Goal: Information Seeking & Learning: Learn about a topic

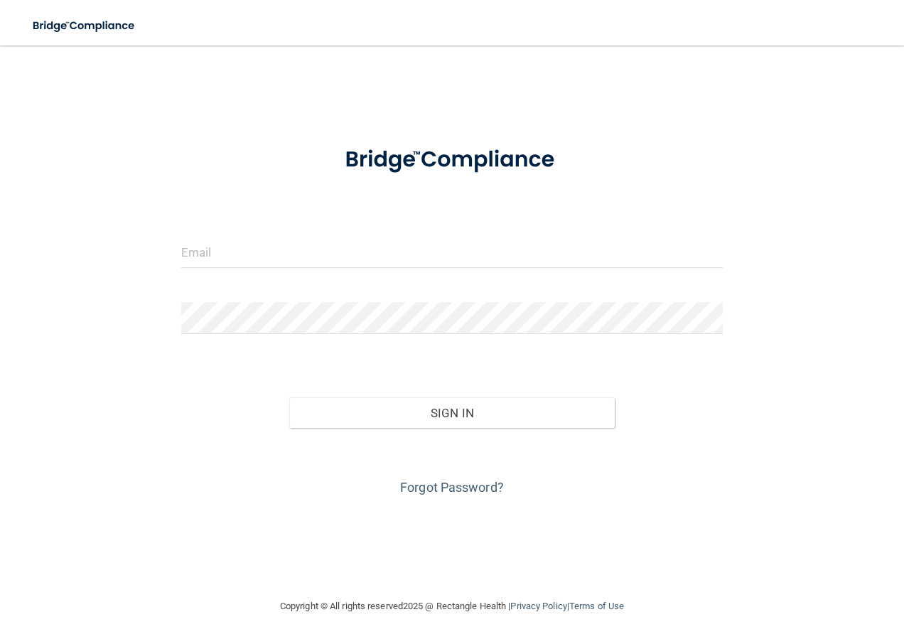
click at [344, 274] on div at bounding box center [453, 257] width 564 height 43
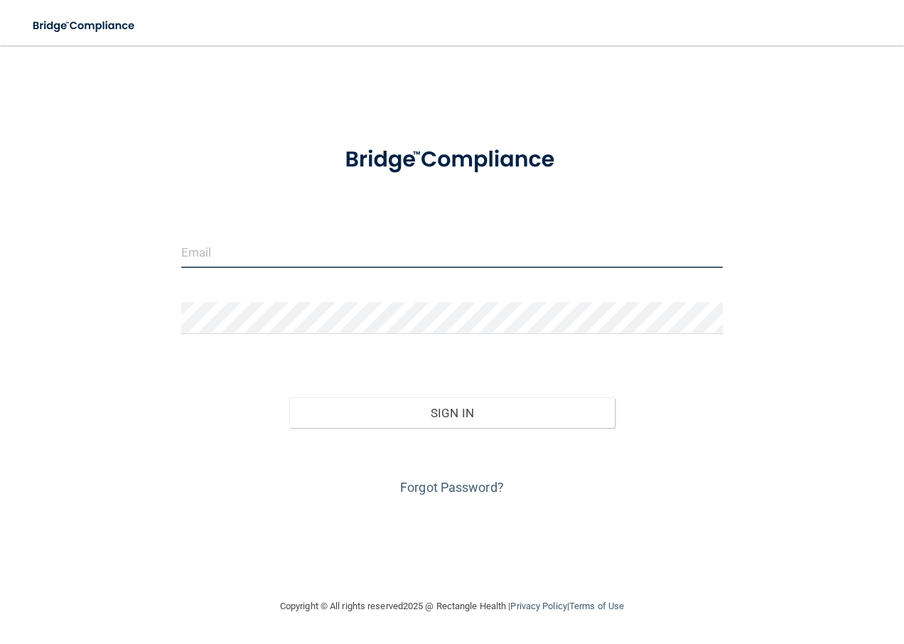
click at [353, 241] on input "email" at bounding box center [452, 252] width 542 height 32
type input "[EMAIL_ADDRESS][DOMAIN_NAME]"
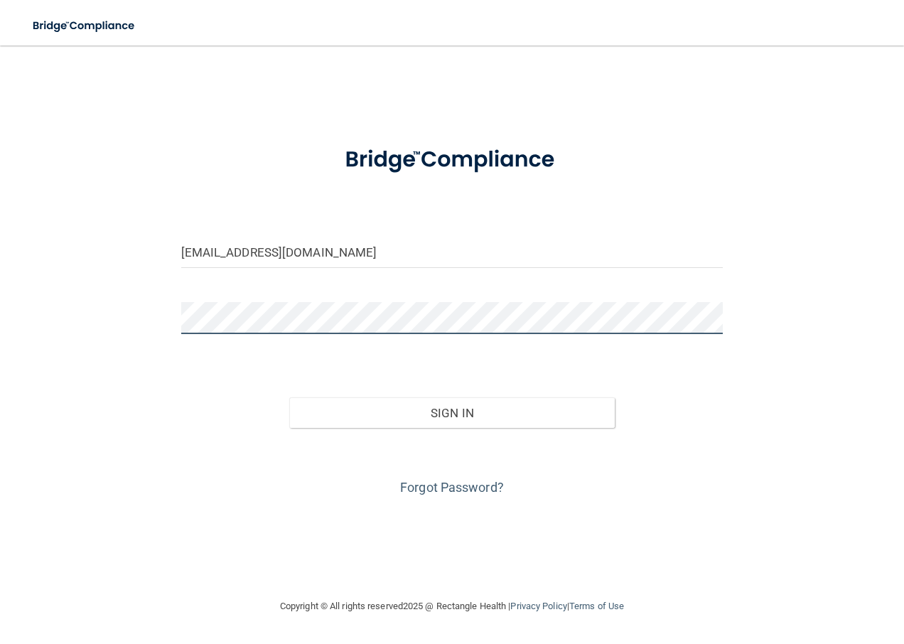
click at [289, 397] on button "Sign In" at bounding box center [452, 412] width 326 height 31
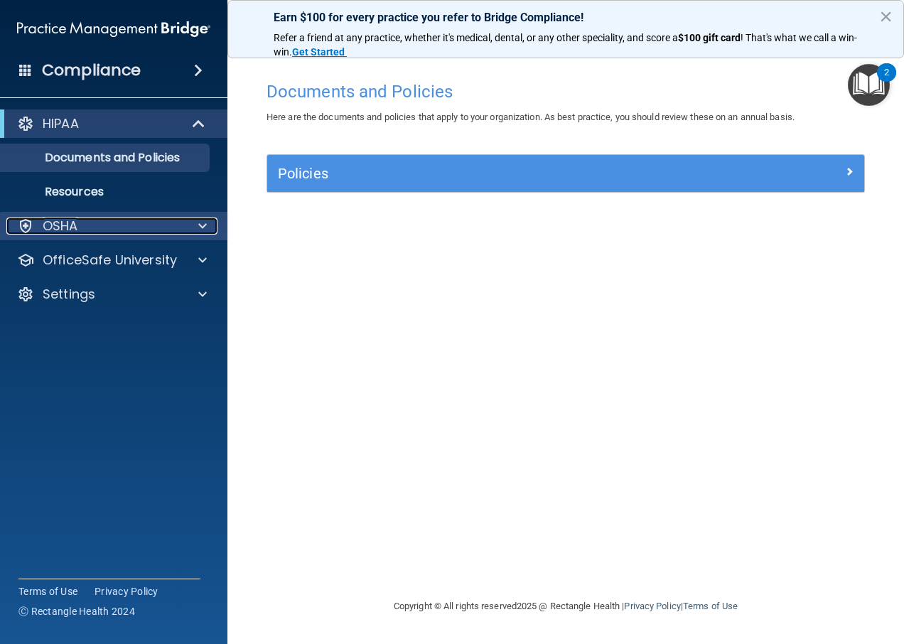
click at [87, 227] on div "OSHA" at bounding box center [94, 225] width 176 height 17
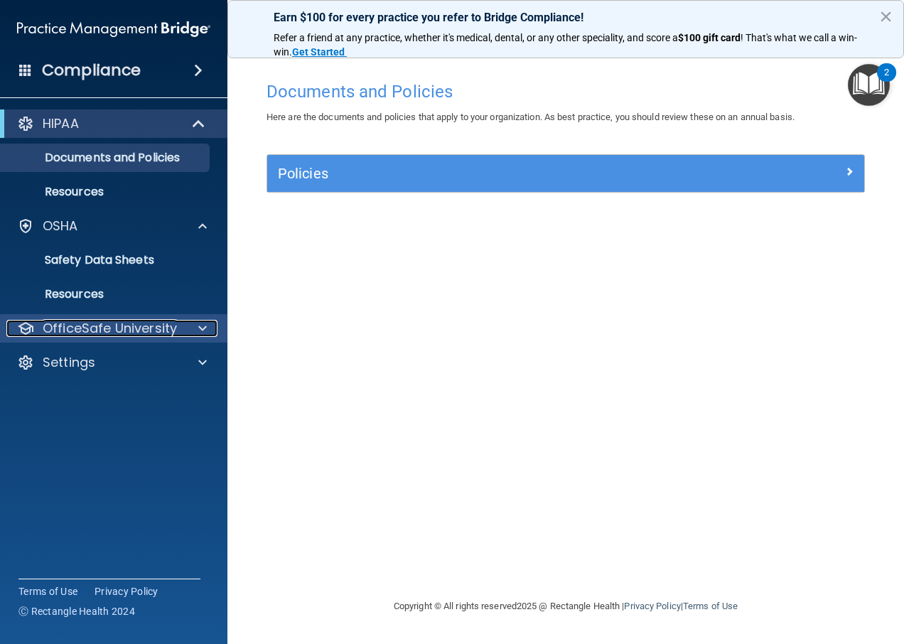
click at [122, 330] on p "OfficeSafe University" at bounding box center [110, 328] width 134 height 17
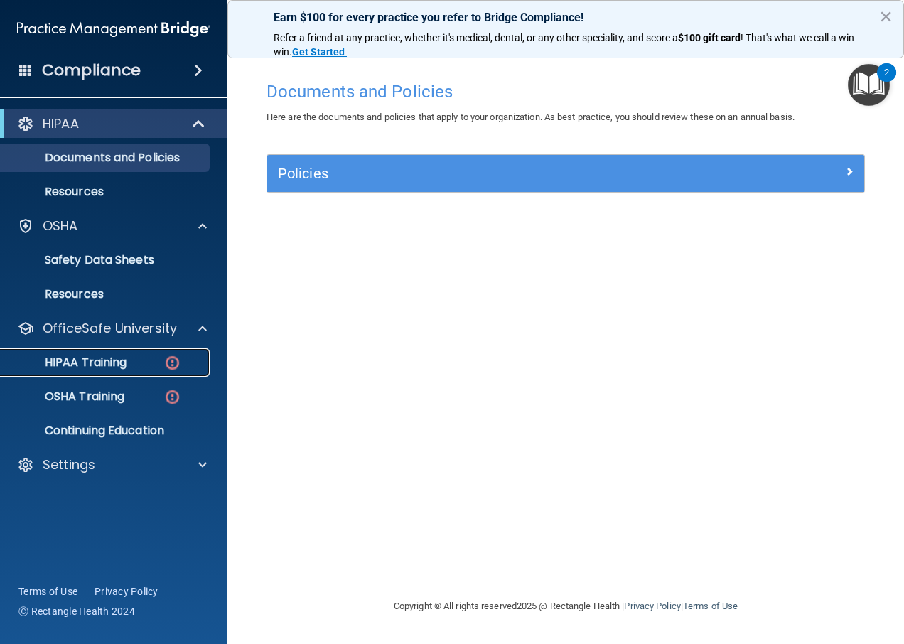
click at [97, 367] on p "HIPAA Training" at bounding box center [67, 362] width 117 height 14
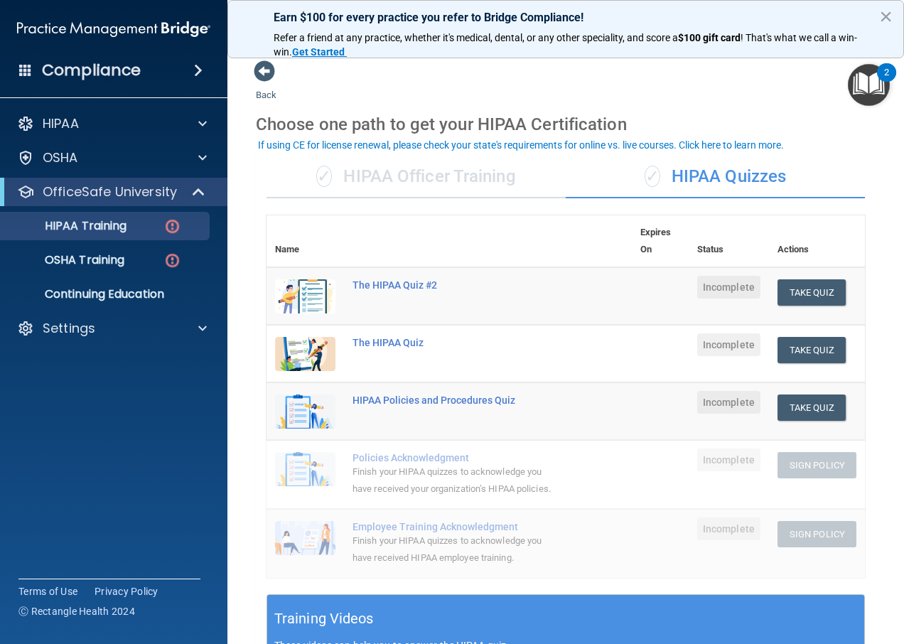
click at [386, 170] on div "✓ HIPAA Officer Training" at bounding box center [416, 177] width 299 height 43
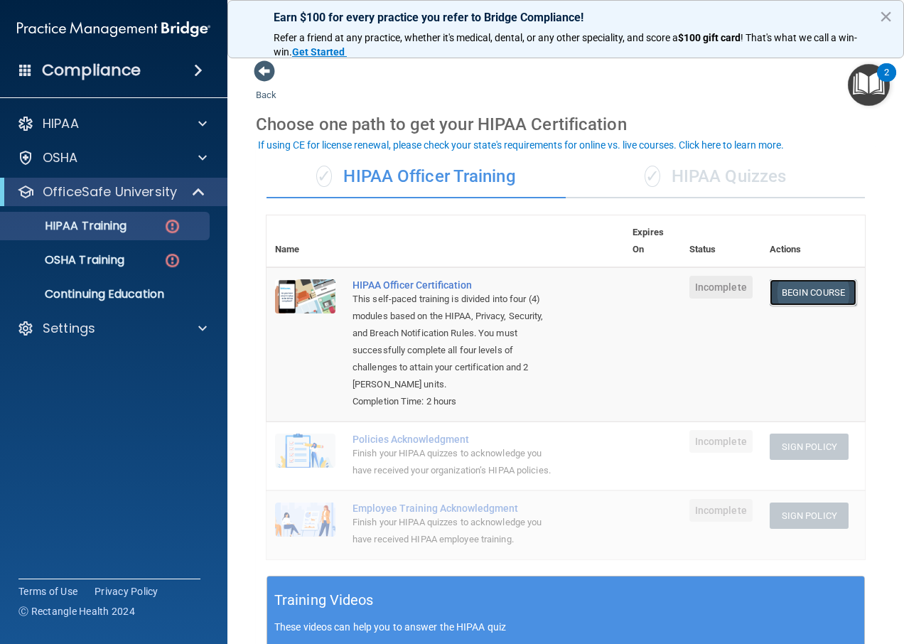
click at [802, 291] on link "Begin Course" at bounding box center [813, 292] width 87 height 26
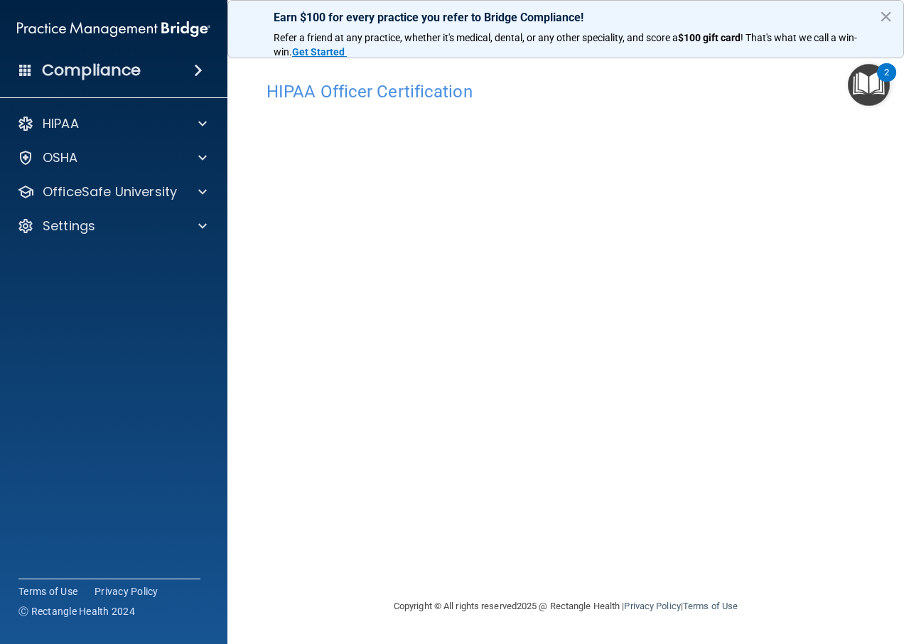
click at [876, 90] on img "Open Resource Center, 2 new notifications" at bounding box center [869, 85] width 42 height 42
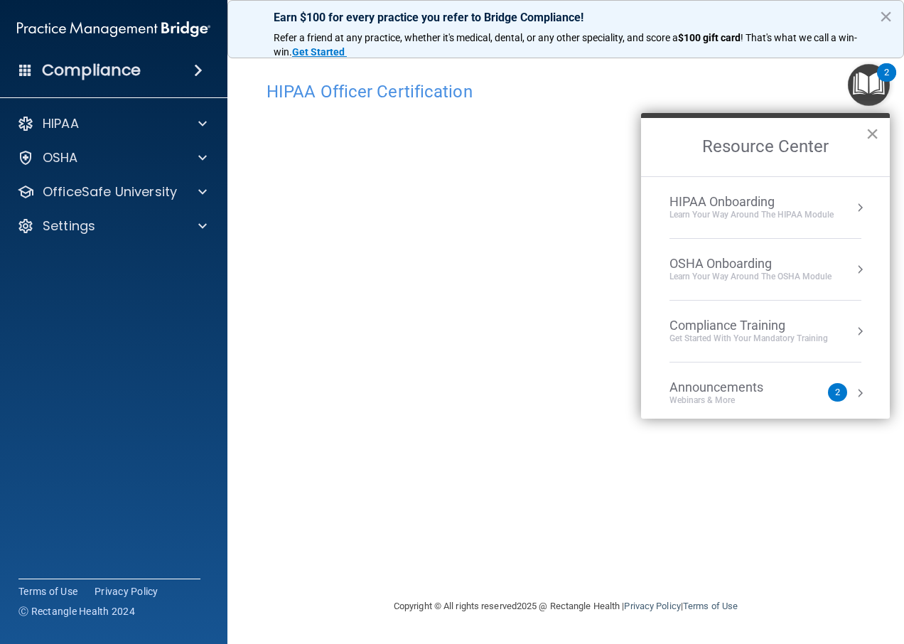
click at [869, 134] on button "×" at bounding box center [873, 133] width 14 height 23
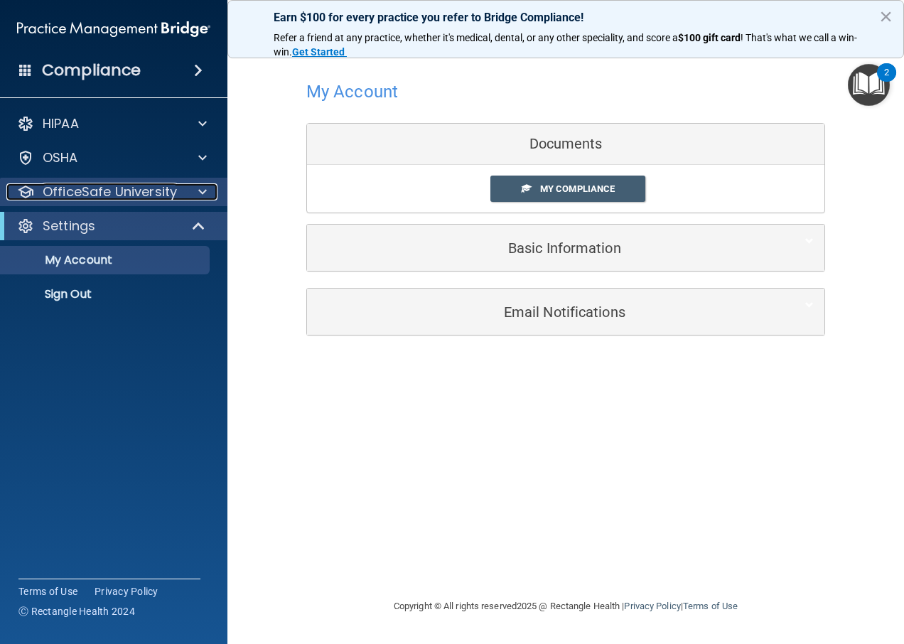
click at [96, 187] on p "OfficeSafe University" at bounding box center [110, 191] width 134 height 17
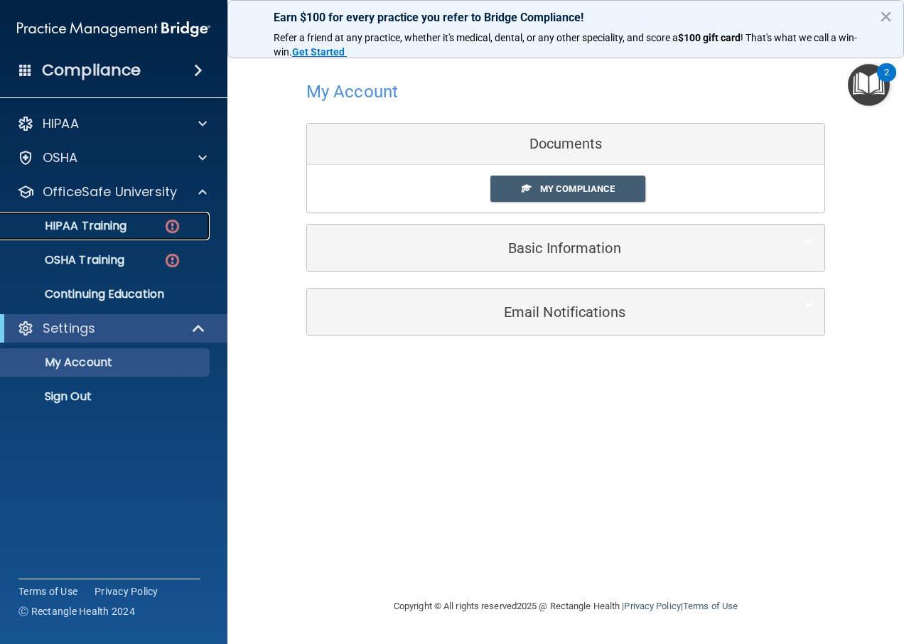
click at [84, 222] on p "HIPAA Training" at bounding box center [67, 226] width 117 height 14
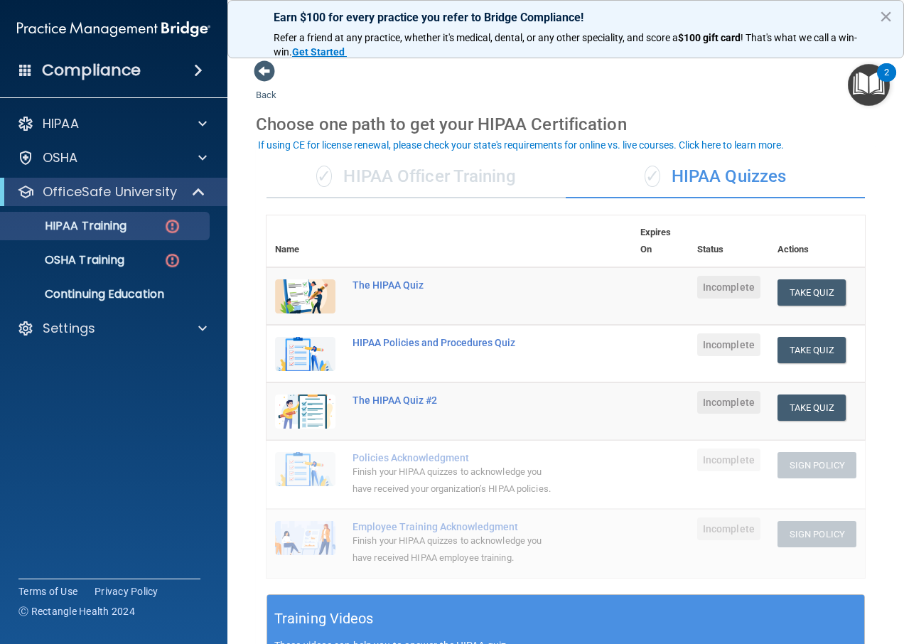
click at [432, 173] on div "✓ HIPAA Officer Training" at bounding box center [416, 177] width 299 height 43
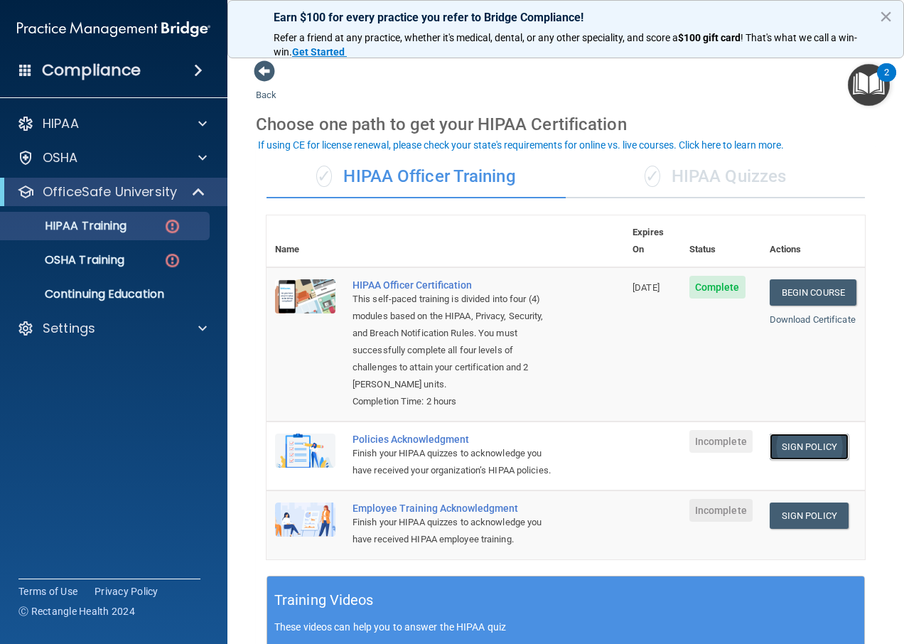
click at [814, 434] on link "Sign Policy" at bounding box center [809, 447] width 79 height 26
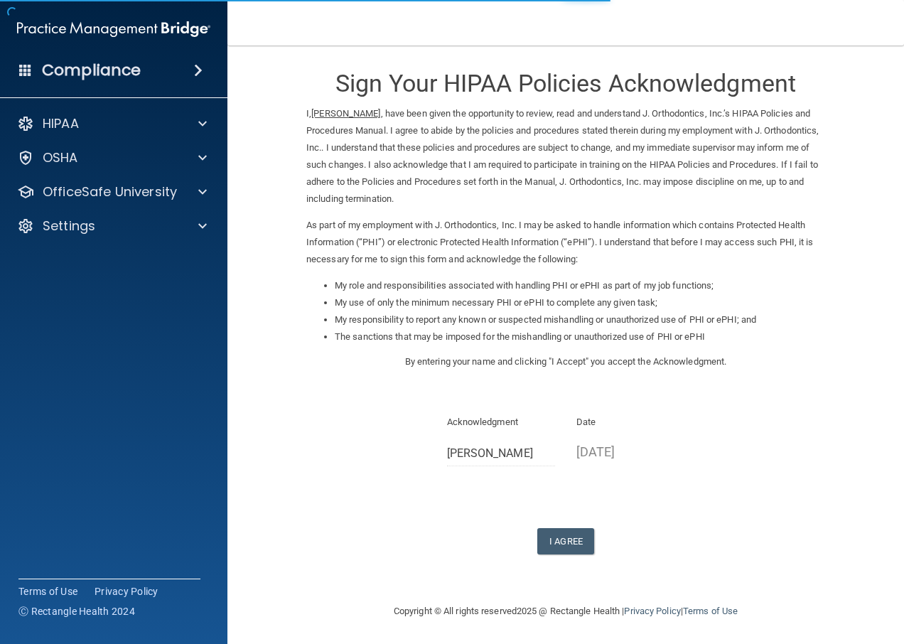
scroll to position [7, 0]
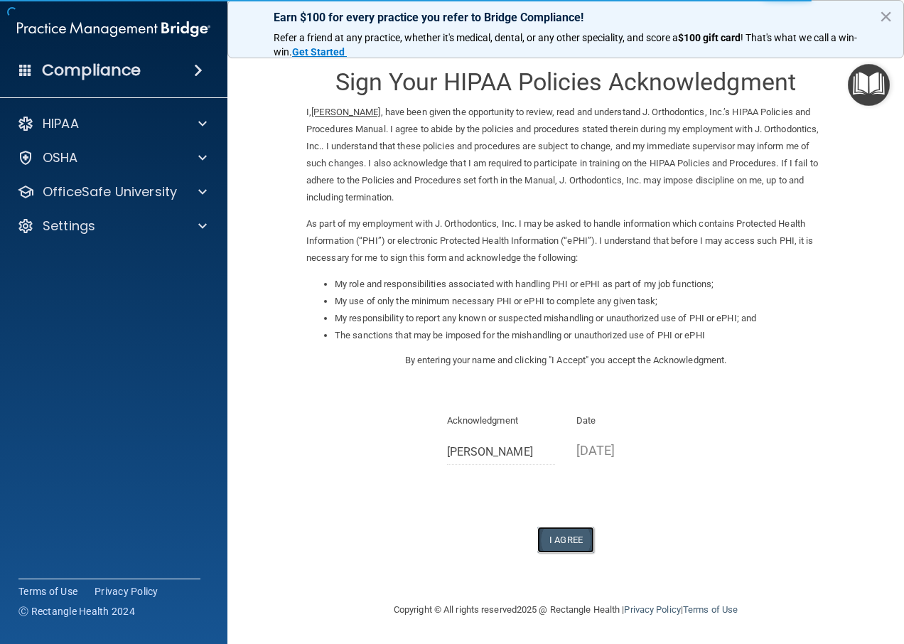
click at [564, 540] on button "I Agree" at bounding box center [565, 540] width 57 height 26
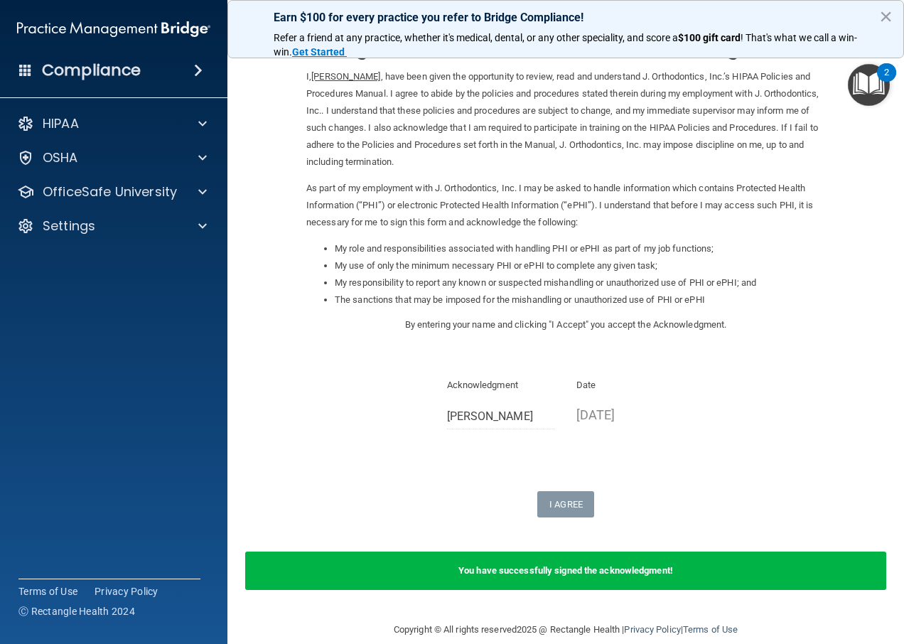
scroll to position [63, 0]
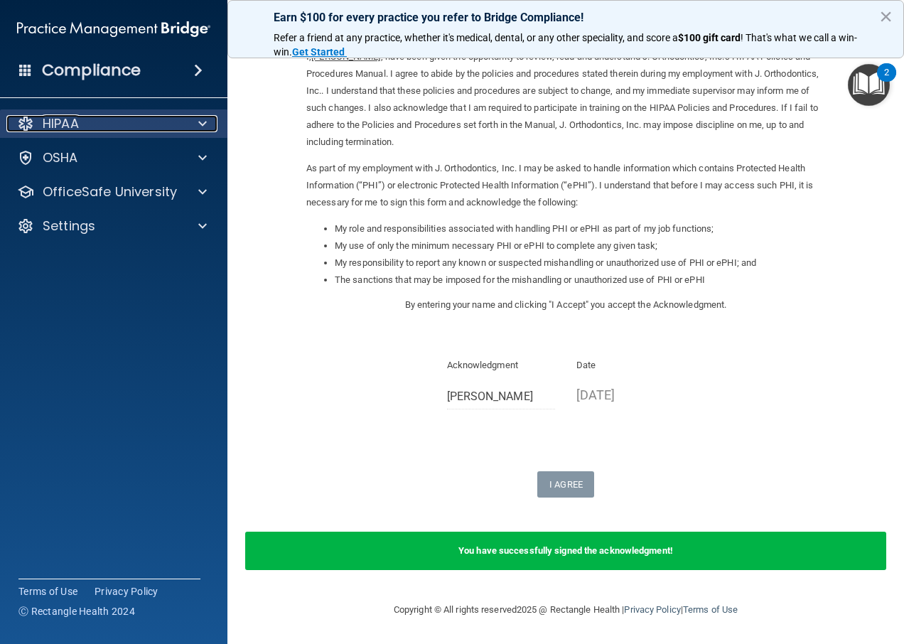
click at [77, 127] on p "HIPAA" at bounding box center [61, 123] width 36 height 17
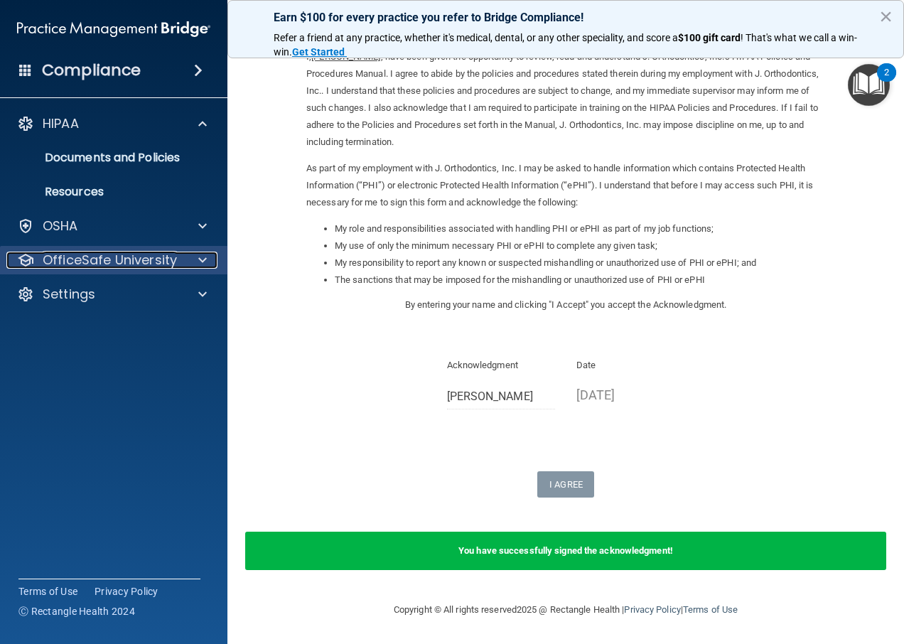
click at [128, 260] on p "OfficeSafe University" at bounding box center [110, 260] width 134 height 17
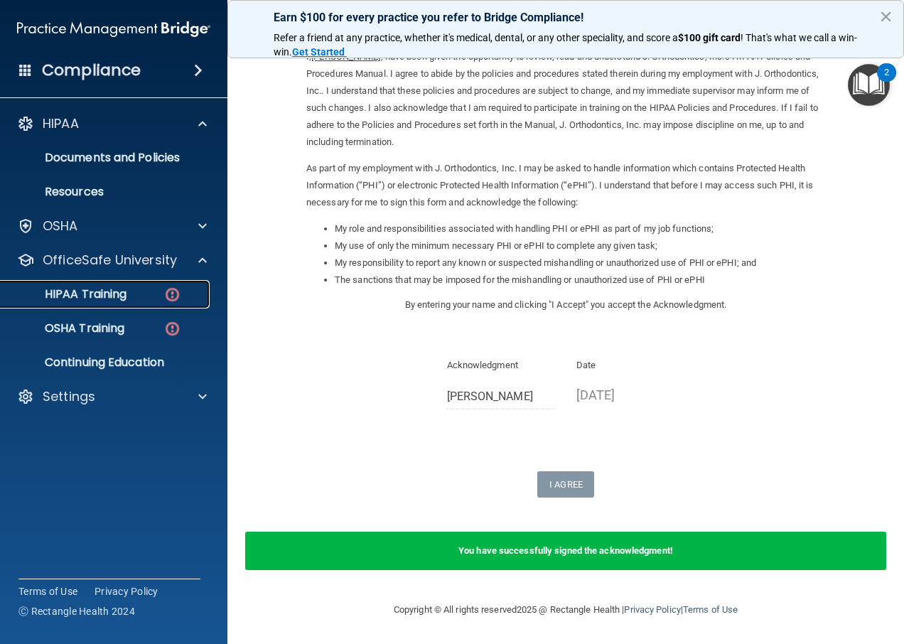
click at [127, 295] on p "HIPAA Training" at bounding box center [67, 294] width 117 height 14
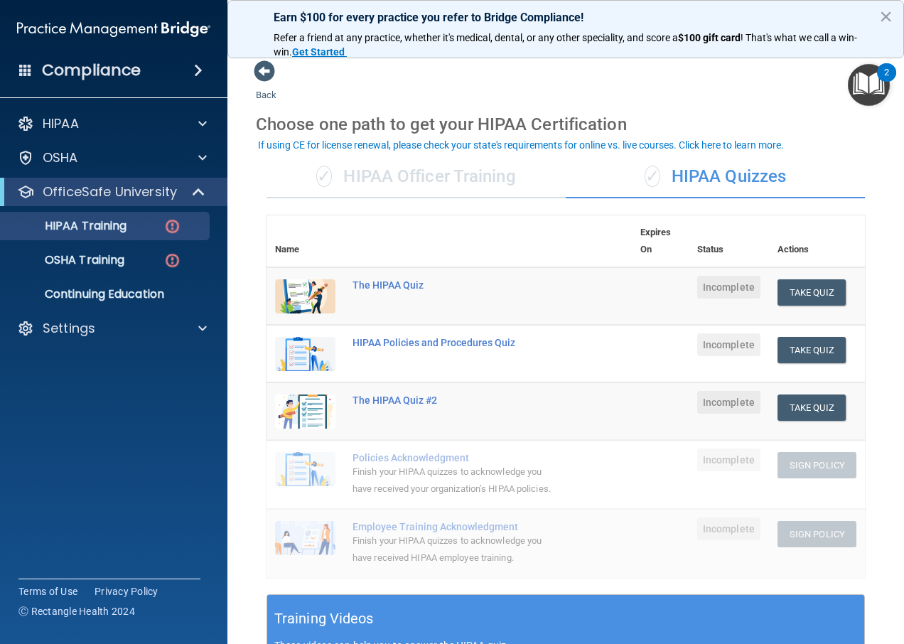
click at [419, 188] on div "✓ HIPAA Officer Training" at bounding box center [416, 177] width 299 height 43
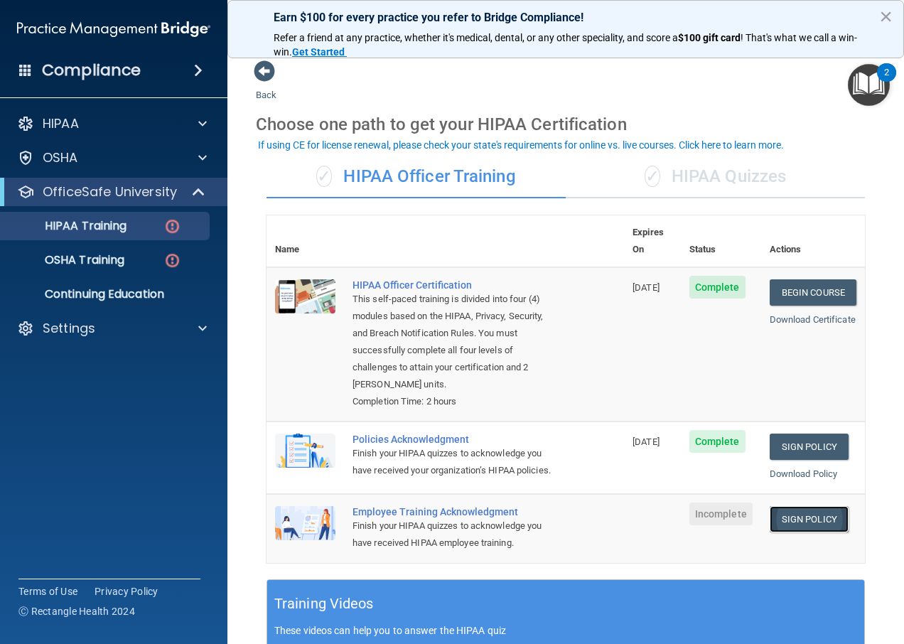
click at [801, 524] on link "Sign Policy" at bounding box center [809, 519] width 79 height 26
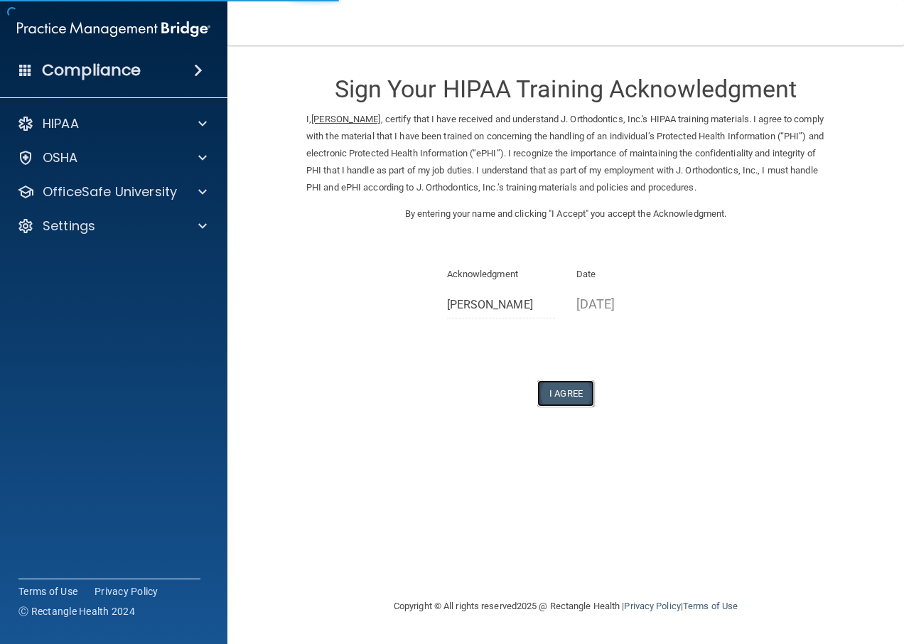
click at [561, 387] on button "I Agree" at bounding box center [565, 393] width 57 height 26
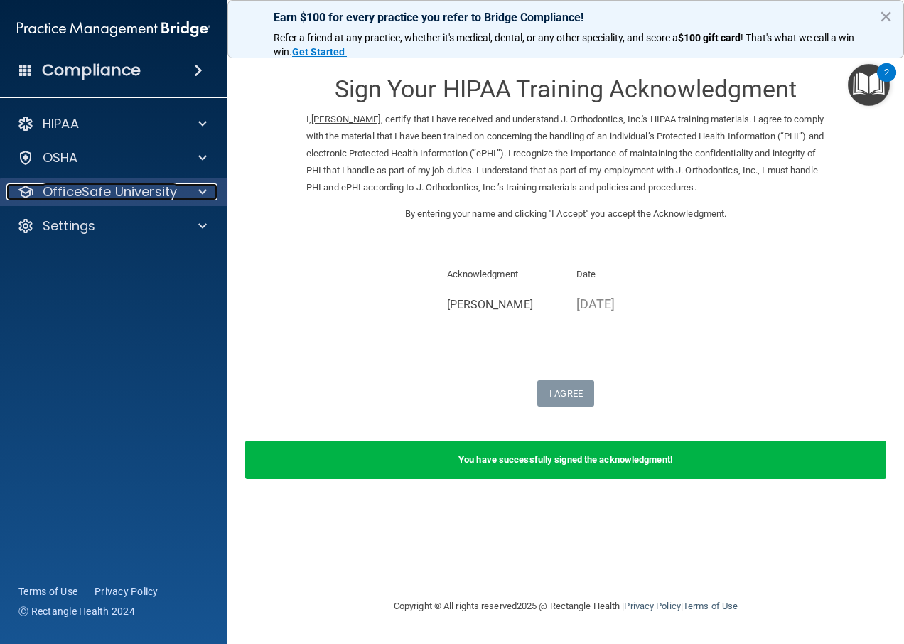
click at [202, 188] on span at bounding box center [202, 191] width 9 height 17
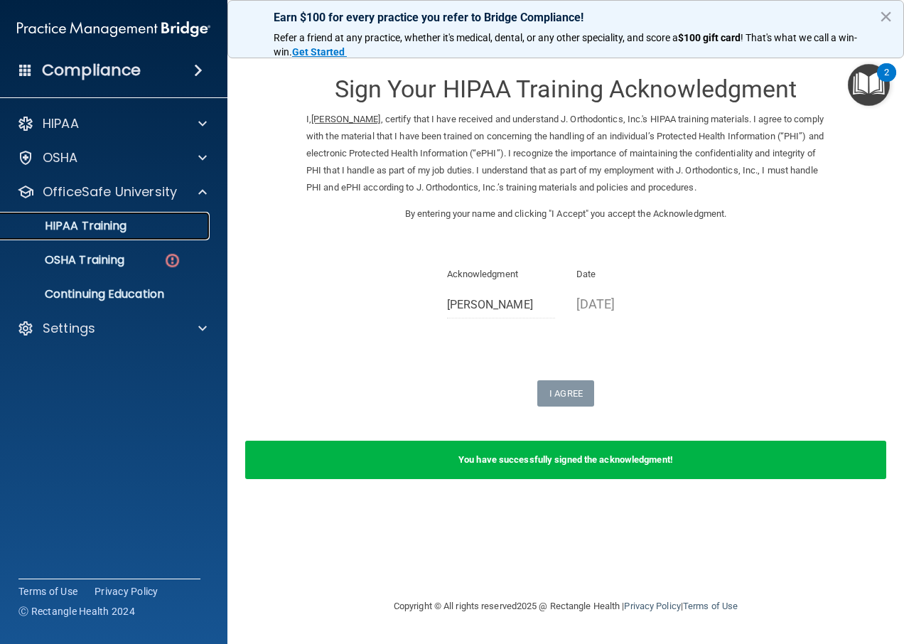
click at [106, 224] on p "HIPAA Training" at bounding box center [67, 226] width 117 height 14
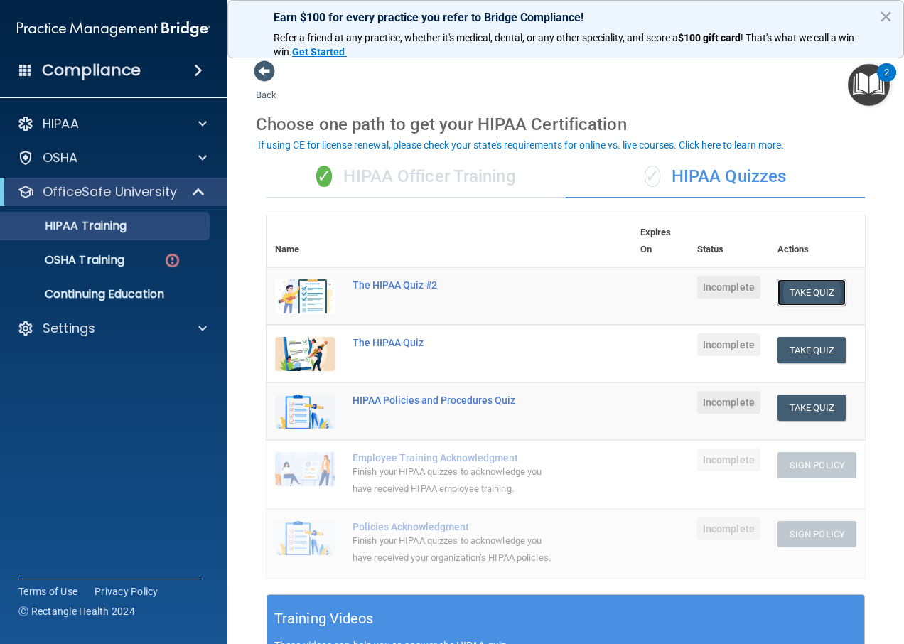
click at [813, 286] on button "Take Quiz" at bounding box center [812, 292] width 68 height 26
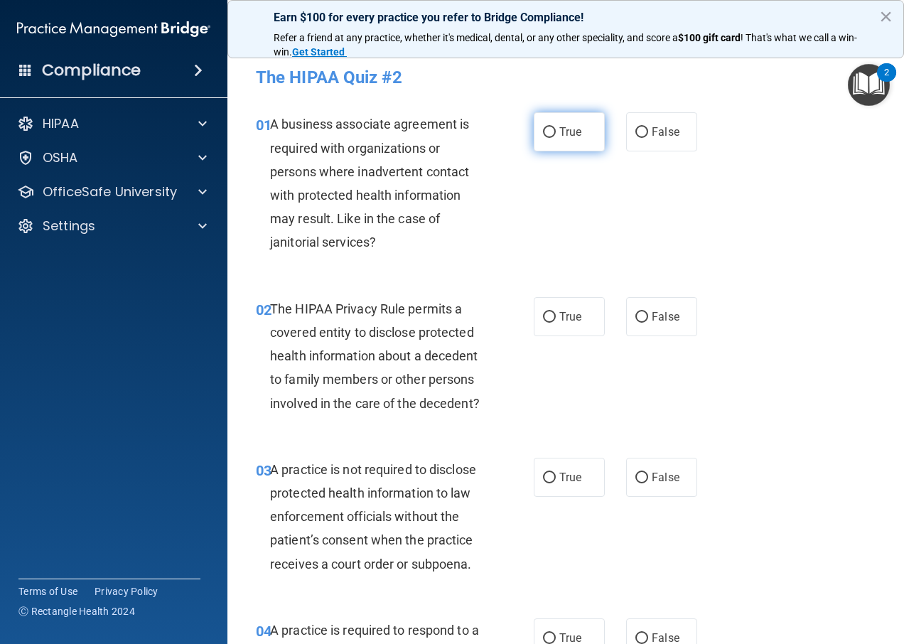
click at [550, 133] on label "True" at bounding box center [569, 131] width 71 height 39
drag, startPoint x: 550, startPoint y: 133, endPoint x: 542, endPoint y: 130, distance: 9.0
click at [543, 130] on input "True" at bounding box center [549, 132] width 13 height 11
radio input "true"
click at [543, 314] on input "True" at bounding box center [549, 317] width 13 height 11
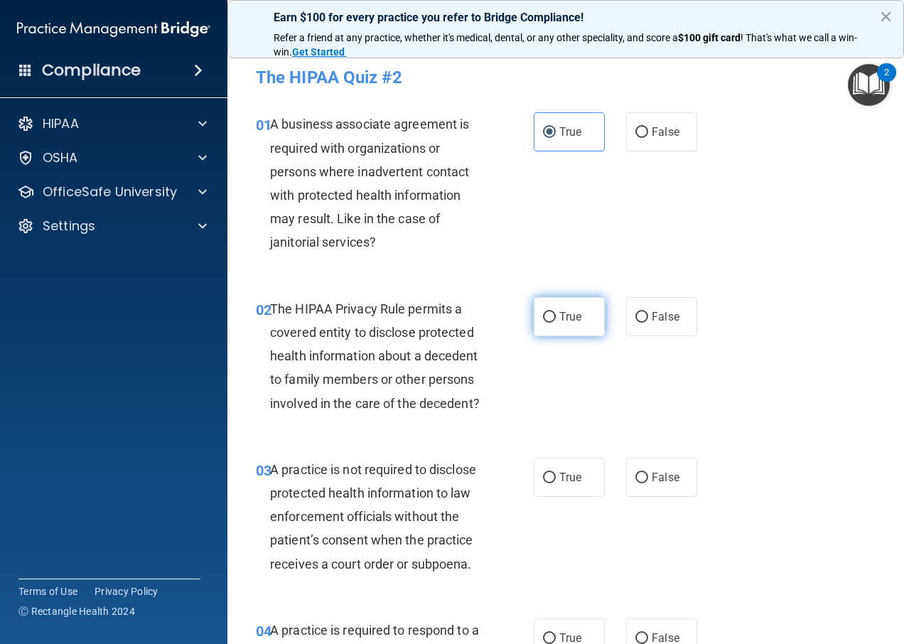
radio input "true"
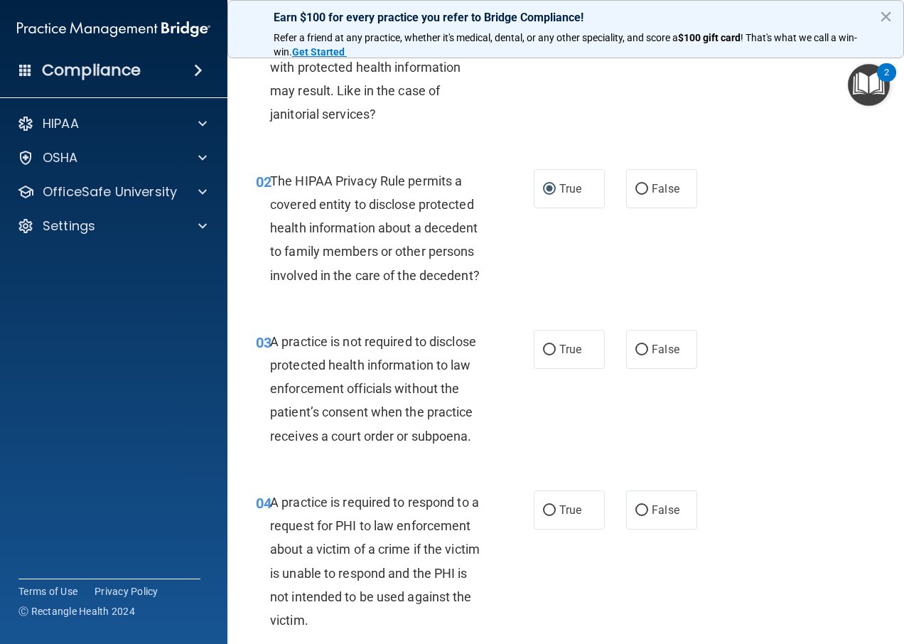
scroll to position [142, 0]
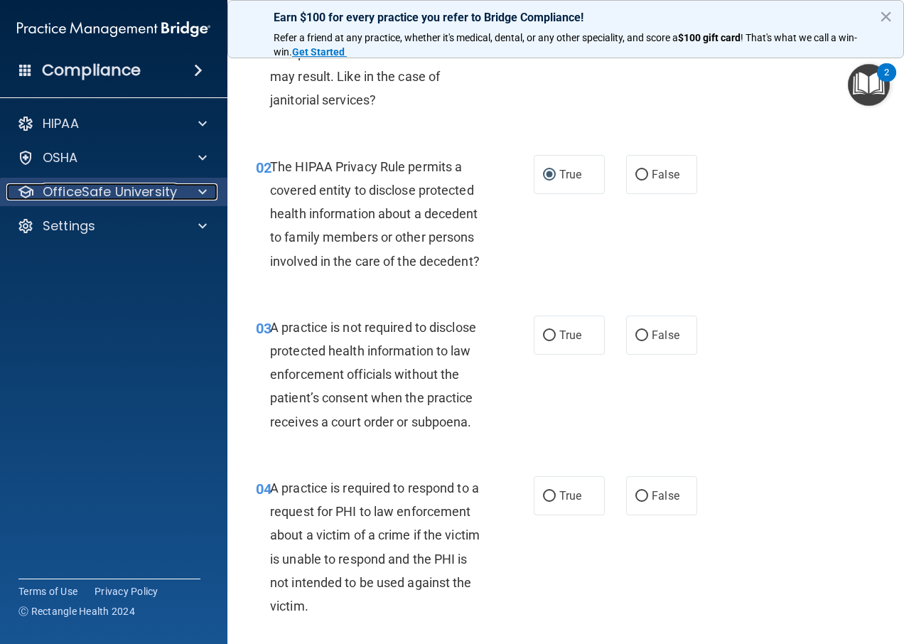
click at [196, 193] on div at bounding box center [201, 191] width 36 height 17
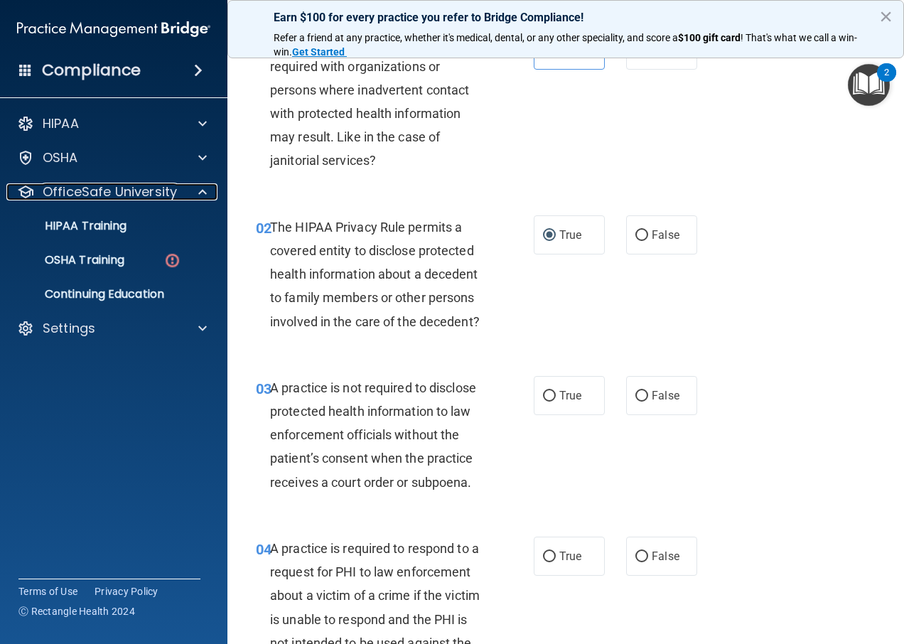
scroll to position [0, 0]
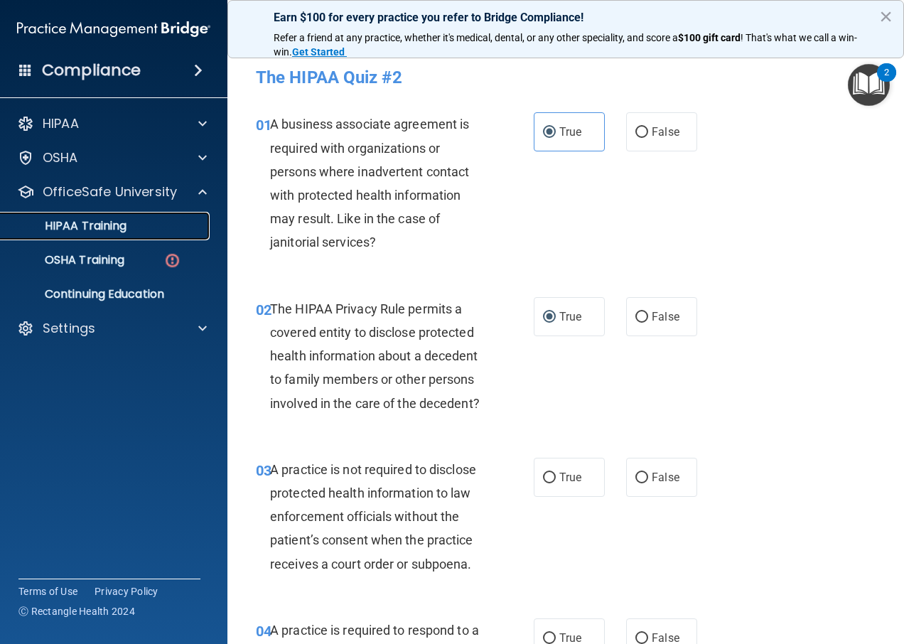
click at [109, 225] on p "HIPAA Training" at bounding box center [67, 226] width 117 height 14
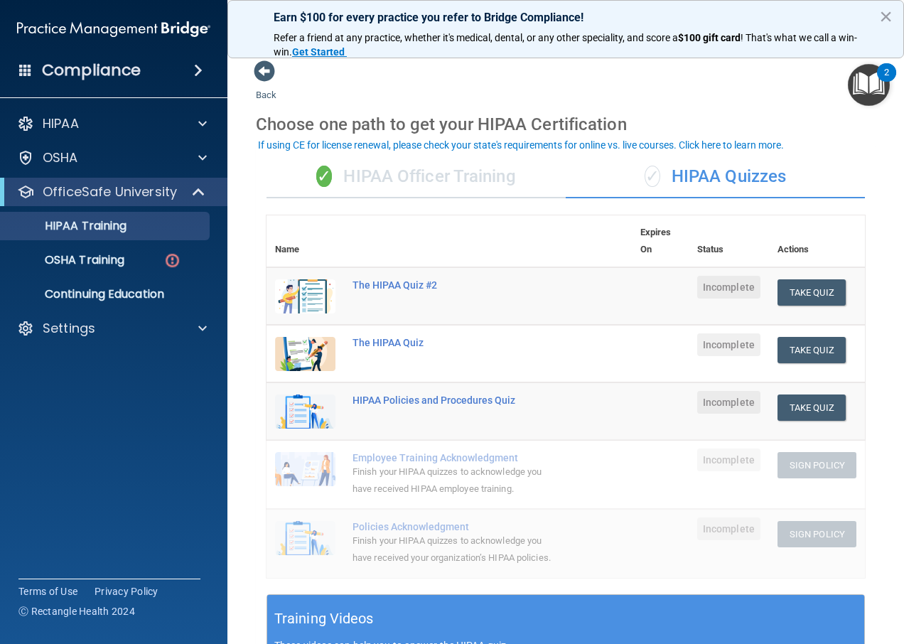
click at [419, 170] on div "✓ HIPAA Officer Training" at bounding box center [416, 177] width 299 height 43
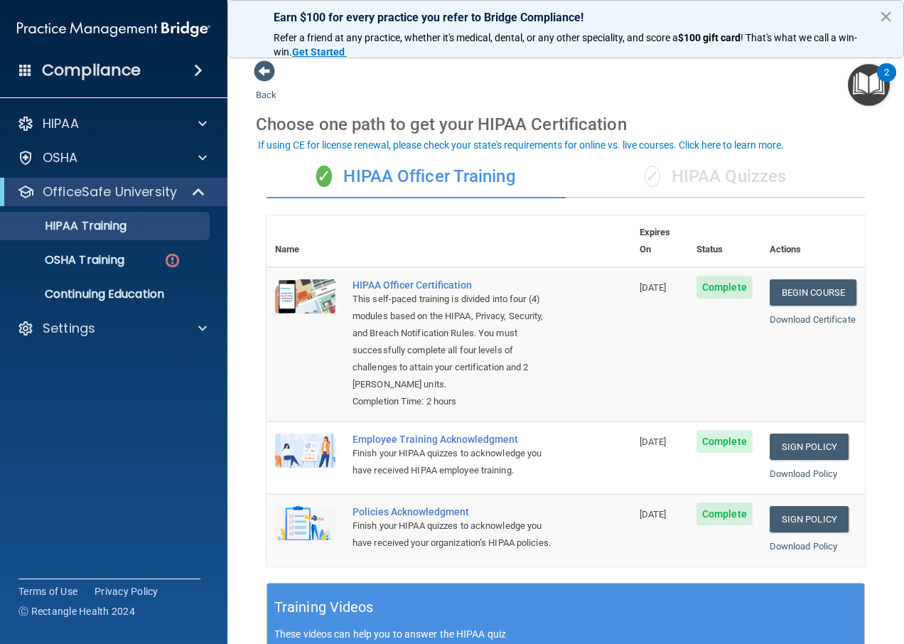
click at [728, 173] on div "✓ HIPAA Quizzes" at bounding box center [715, 177] width 299 height 43
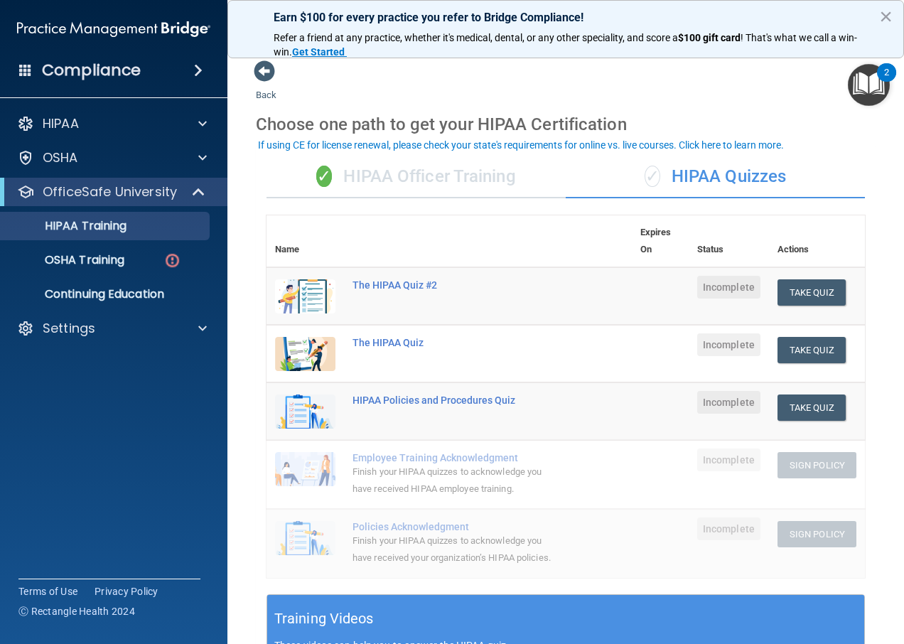
click at [427, 186] on div "✓ HIPAA Officer Training" at bounding box center [416, 177] width 299 height 43
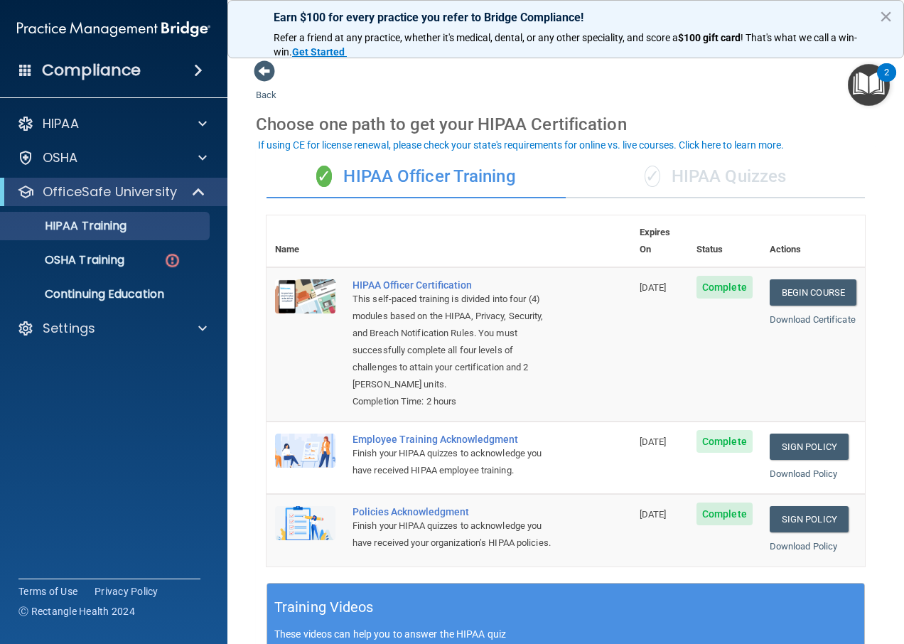
click at [701, 168] on div "✓ HIPAA Quizzes" at bounding box center [715, 177] width 299 height 43
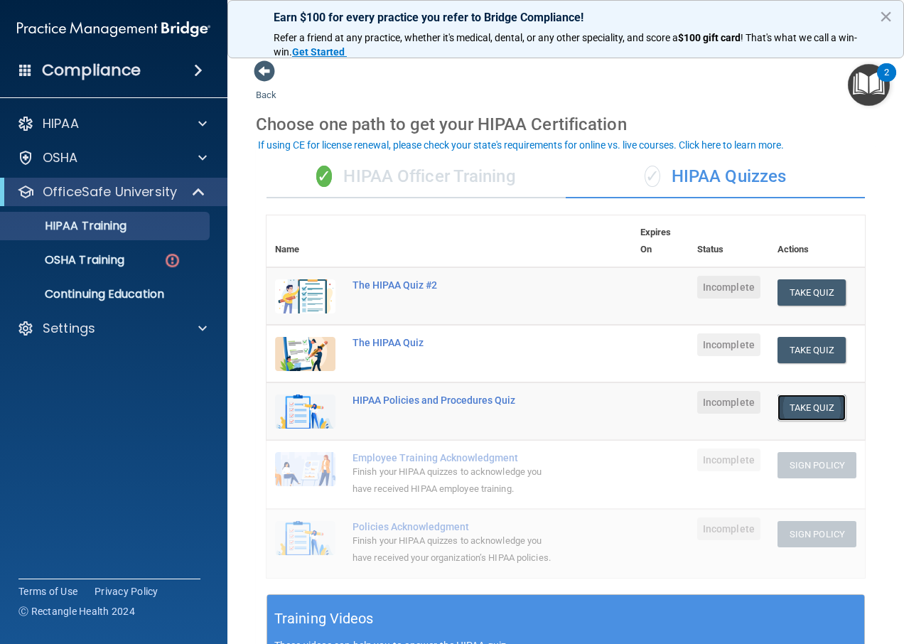
click at [796, 409] on button "Take Quiz" at bounding box center [812, 407] width 68 height 26
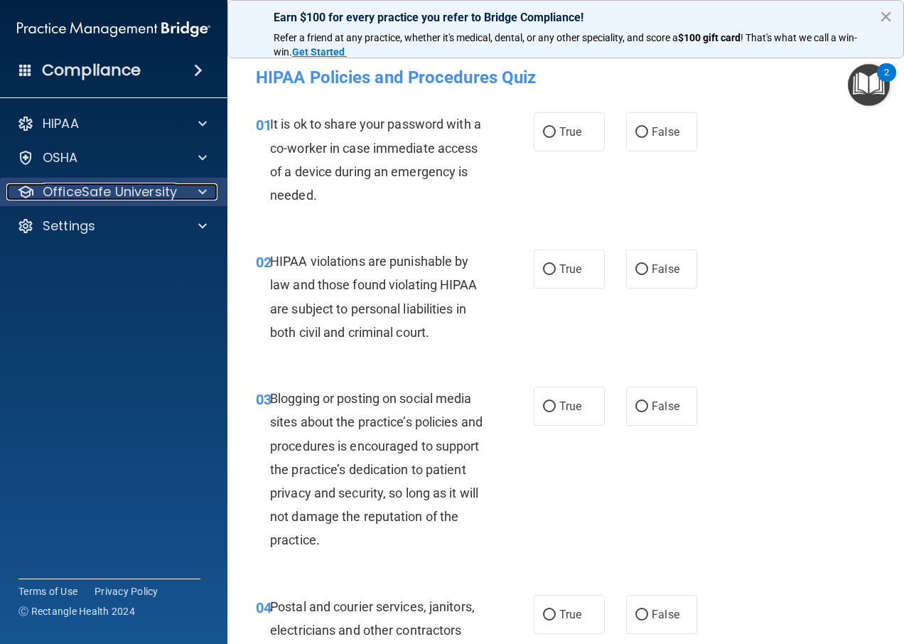
click at [163, 189] on p "OfficeSafe University" at bounding box center [110, 191] width 134 height 17
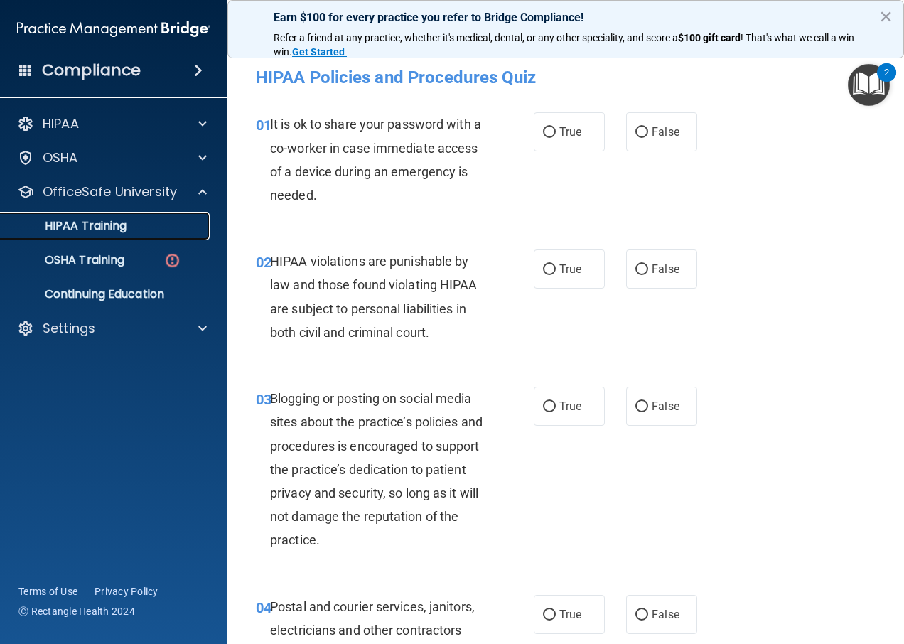
click at [109, 225] on p "HIPAA Training" at bounding box center [67, 226] width 117 height 14
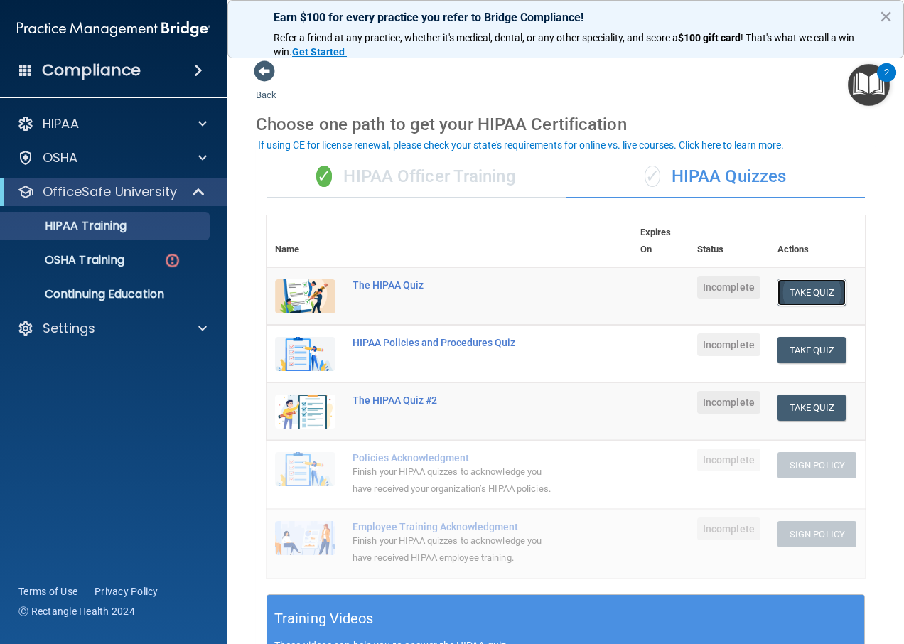
click at [805, 288] on button "Take Quiz" at bounding box center [812, 292] width 68 height 26
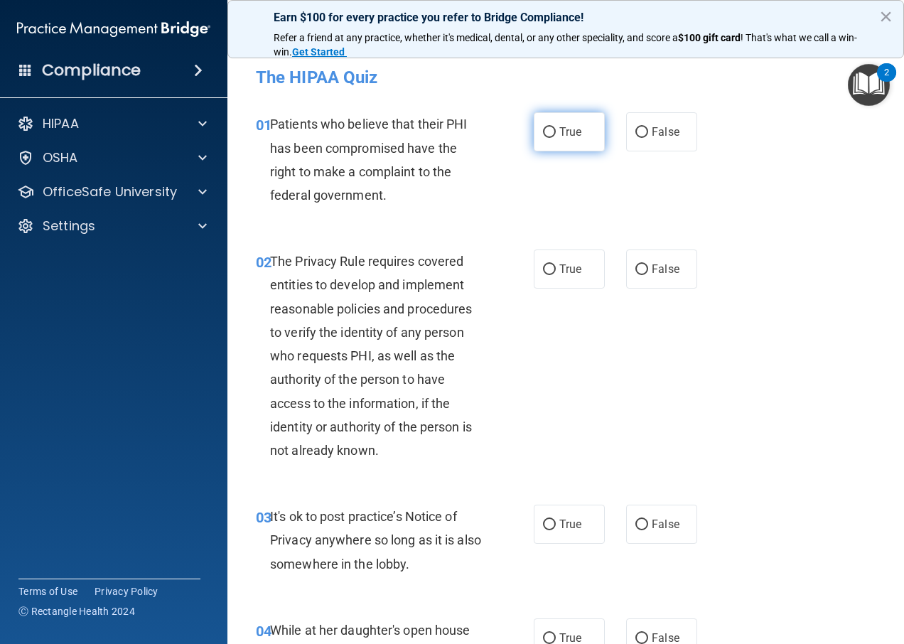
click at [550, 131] on input "True" at bounding box center [549, 132] width 13 height 11
radio input "true"
click at [551, 274] on label "True" at bounding box center [569, 268] width 71 height 39
click at [551, 274] on input "True" at bounding box center [549, 269] width 13 height 11
radio input "true"
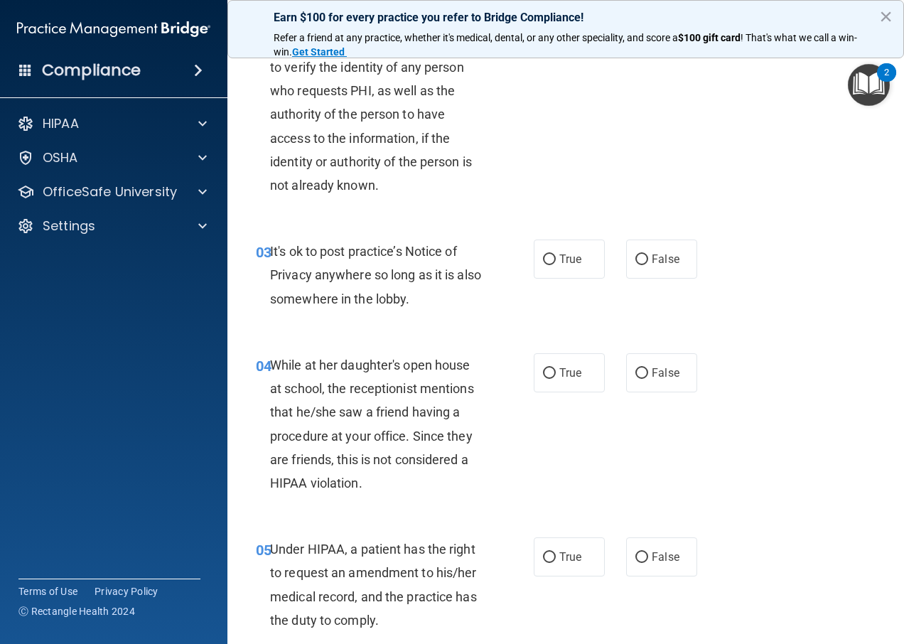
scroll to position [284, 0]
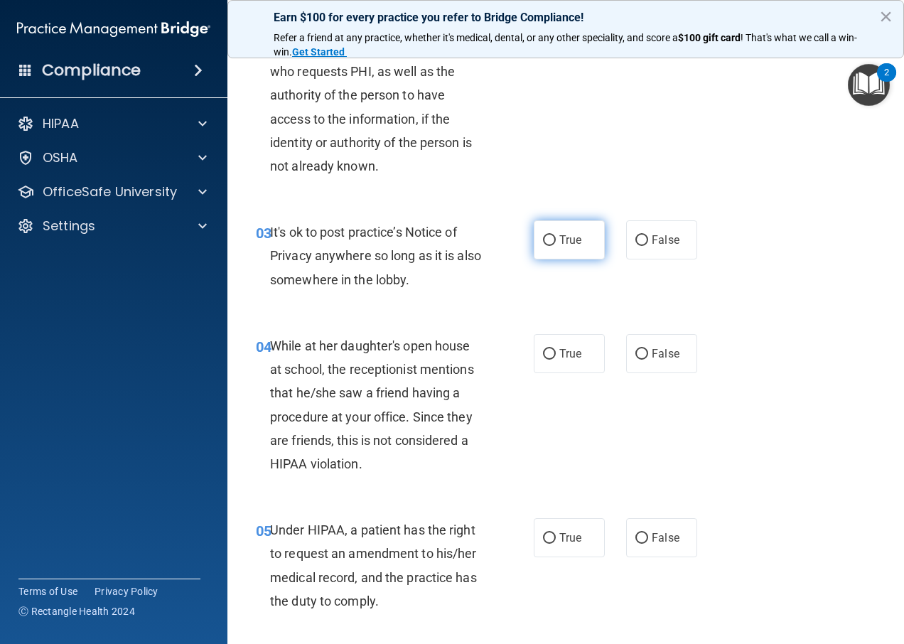
click at [544, 237] on input "True" at bounding box center [549, 240] width 13 height 11
radio input "true"
click at [638, 349] on input "False" at bounding box center [641, 354] width 13 height 11
radio input "true"
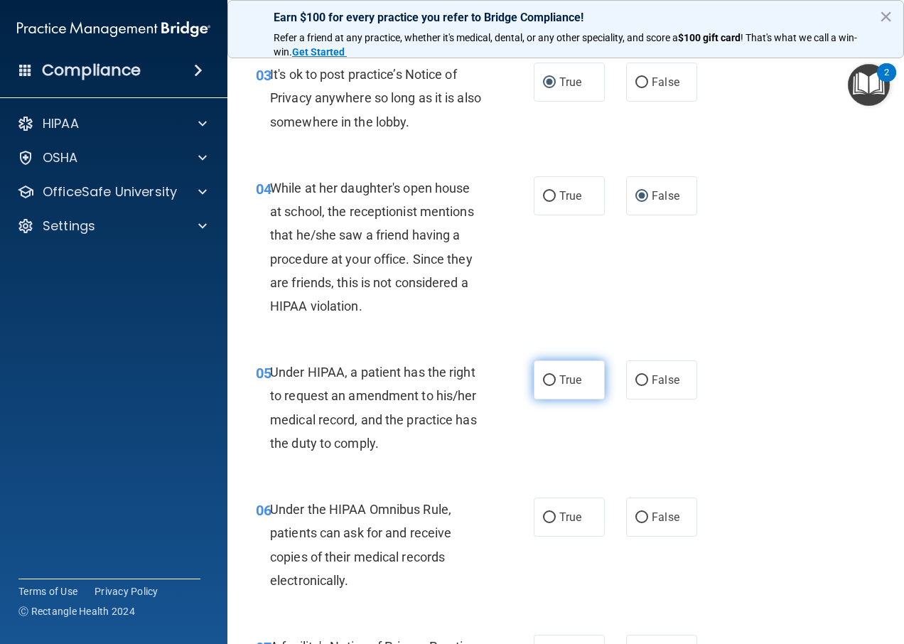
scroll to position [497, 0]
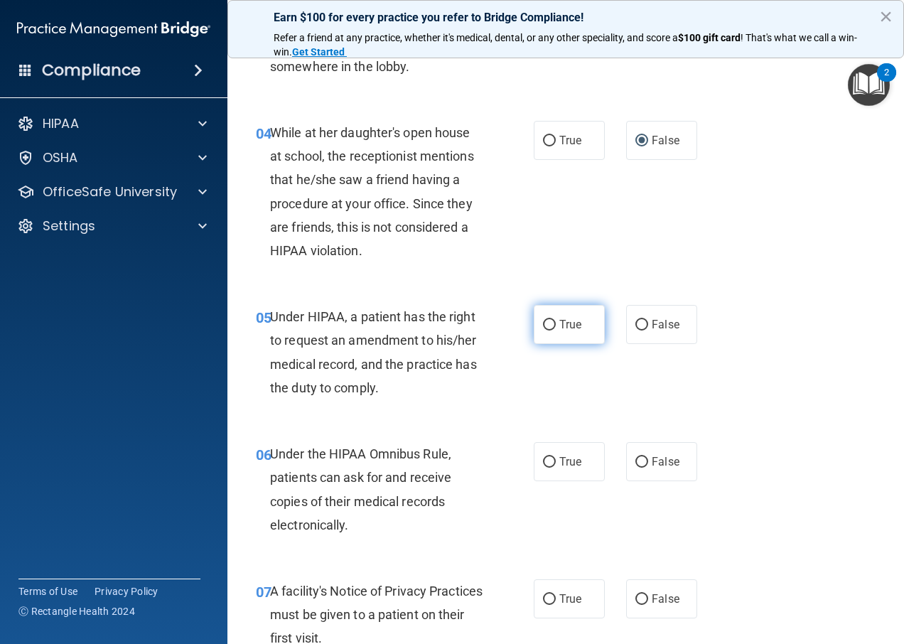
click at [556, 311] on label "True" at bounding box center [569, 324] width 71 height 39
click at [556, 320] on input "True" at bounding box center [549, 325] width 13 height 11
radio input "true"
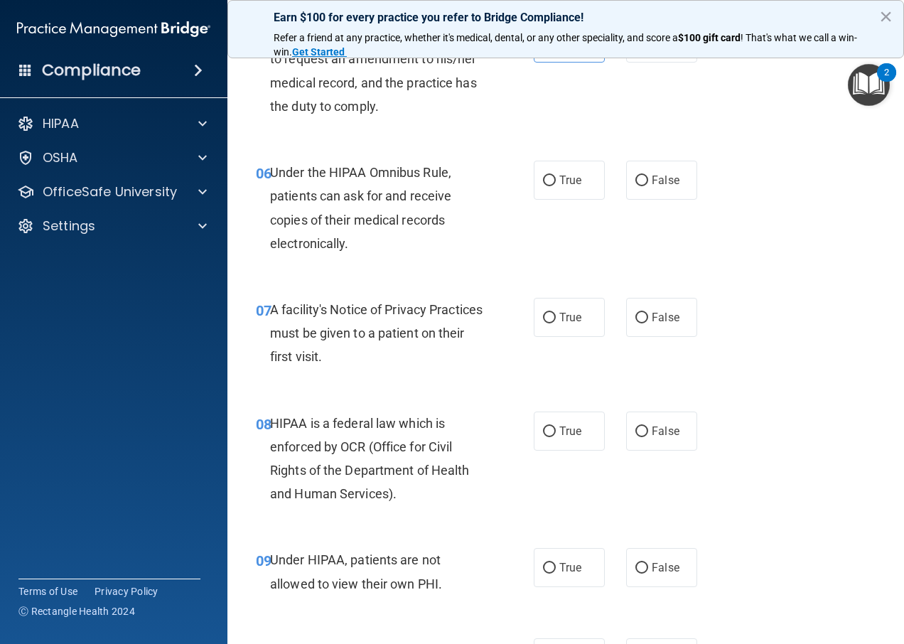
scroll to position [782, 0]
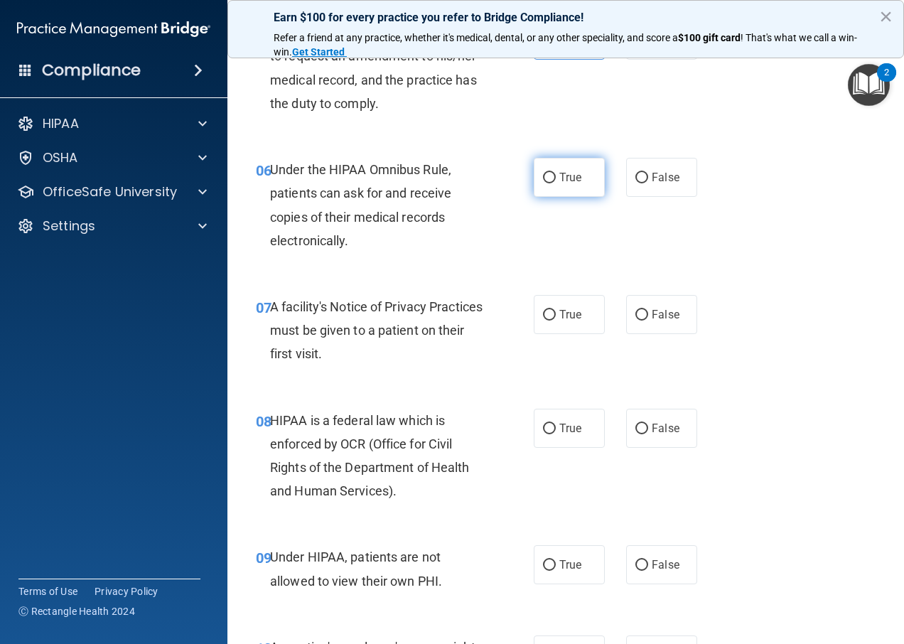
click at [545, 181] on input "True" at bounding box center [549, 178] width 13 height 11
radio input "true"
click at [550, 313] on input "True" at bounding box center [549, 315] width 13 height 11
radio input "true"
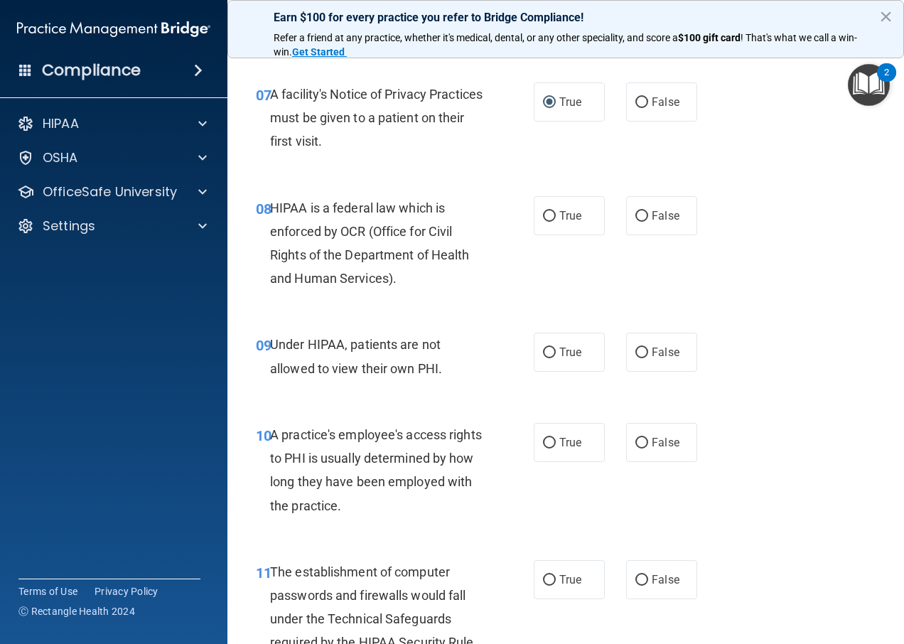
scroll to position [995, 0]
click at [547, 211] on input "True" at bounding box center [549, 215] width 13 height 11
radio input "true"
click at [637, 351] on input "False" at bounding box center [641, 352] width 13 height 11
radio input "true"
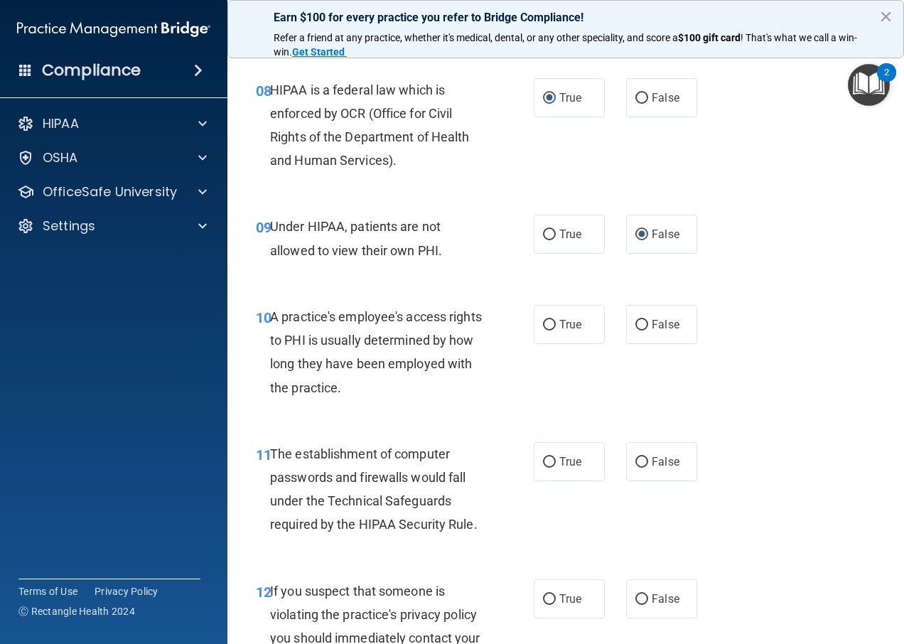
scroll to position [1137, 0]
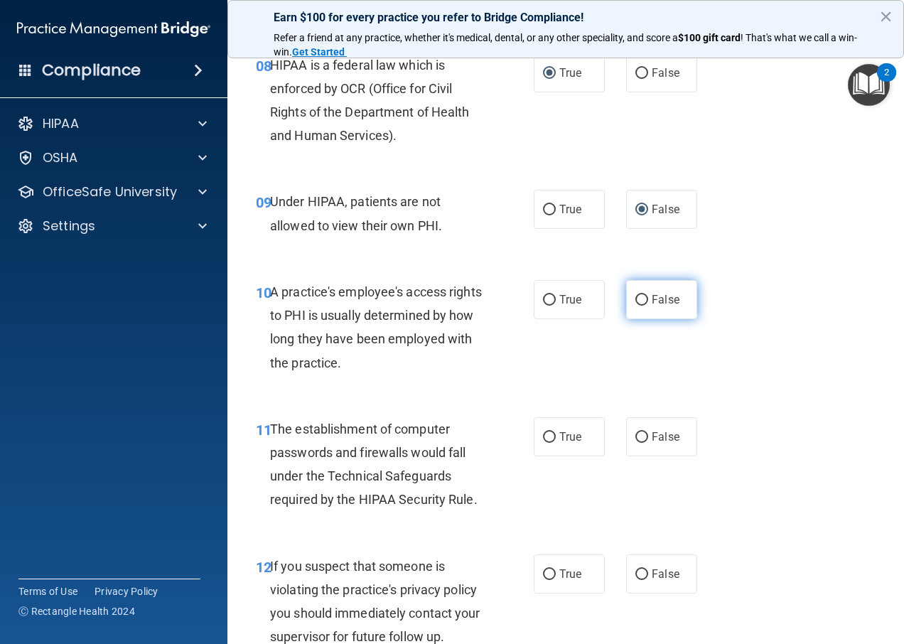
click at [637, 298] on input "False" at bounding box center [641, 300] width 13 height 11
radio input "true"
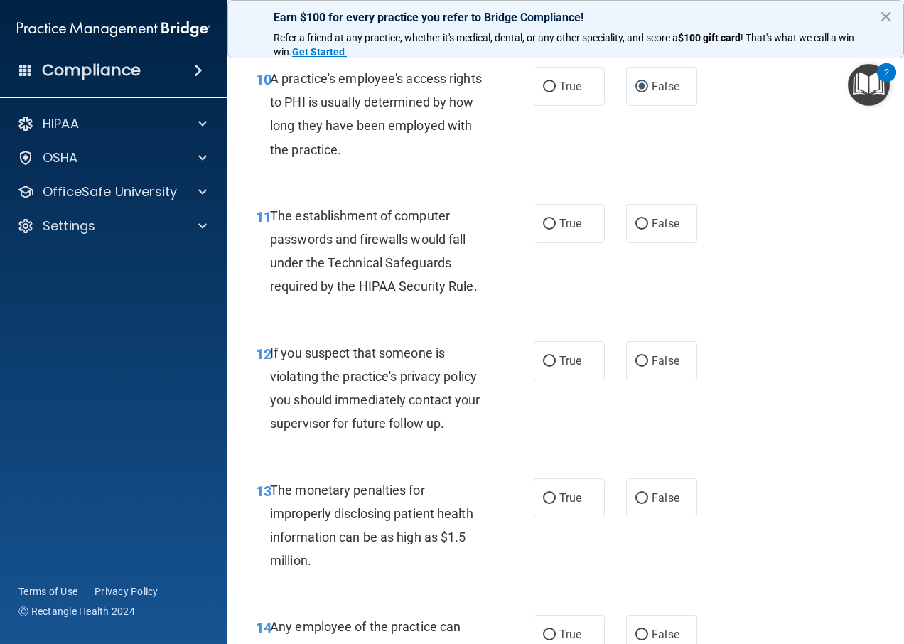
scroll to position [1421, 0]
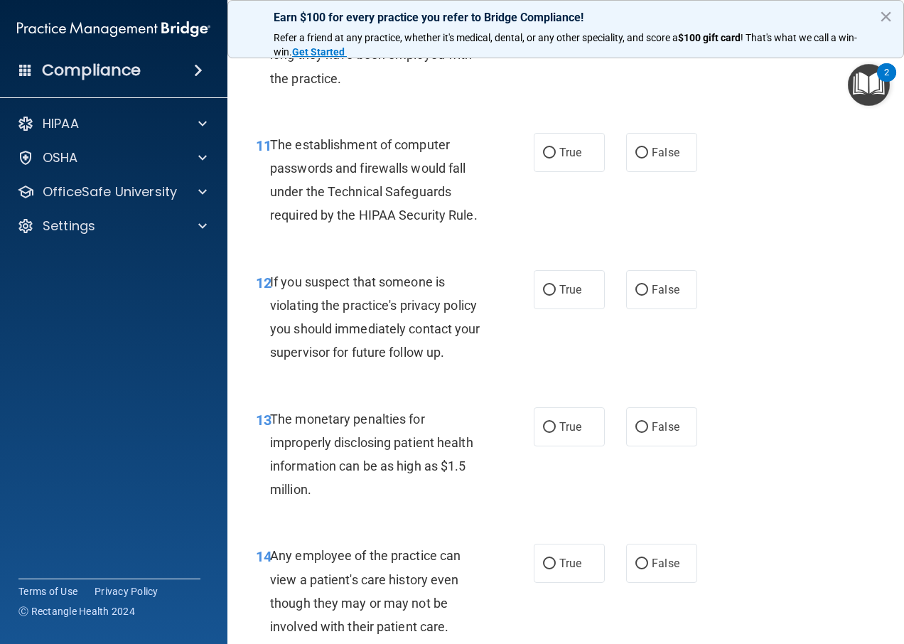
drag, startPoint x: 411, startPoint y: 146, endPoint x: 772, endPoint y: 208, distance: 365.5
click at [772, 208] on div "11 The establishment of computer passwords and firewalls would fall under the T…" at bounding box center [565, 183] width 641 height 137
click at [547, 155] on input "True" at bounding box center [549, 153] width 13 height 11
radio input "true"
click at [547, 285] on input "True" at bounding box center [549, 290] width 13 height 11
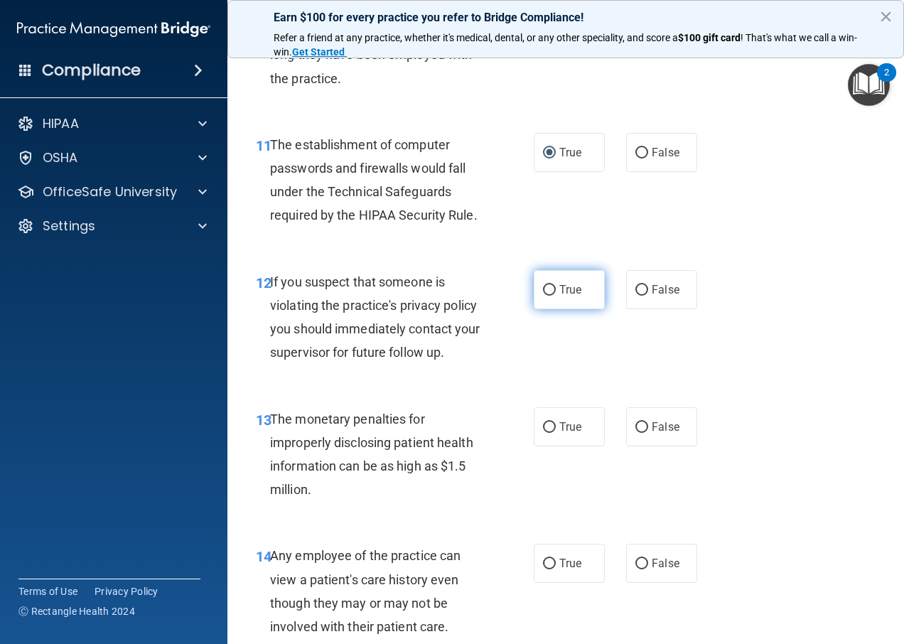
radio input "true"
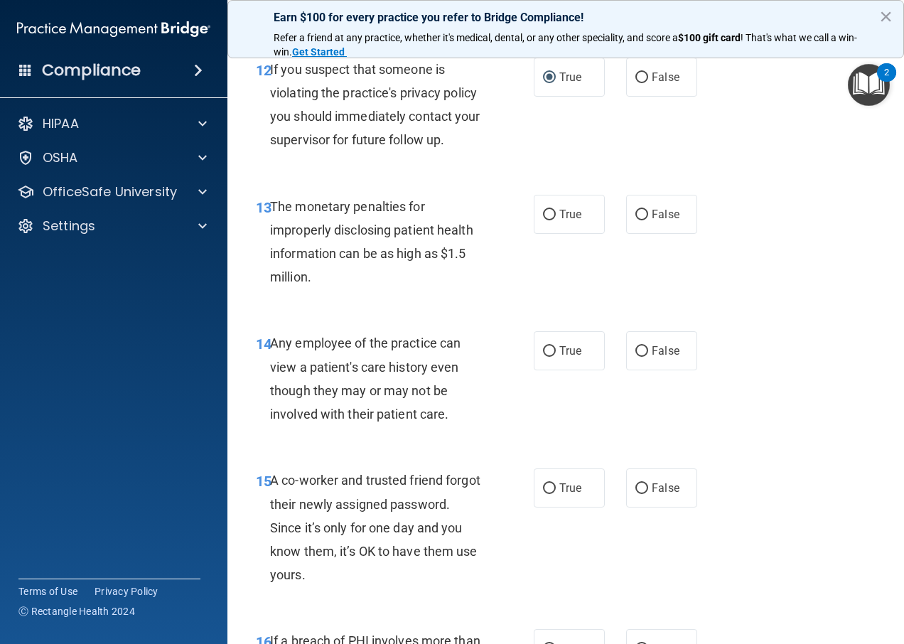
scroll to position [1635, 0]
click at [627, 210] on label "False" at bounding box center [661, 213] width 71 height 39
click at [635, 210] on input "False" at bounding box center [641, 214] width 13 height 11
radio input "true"
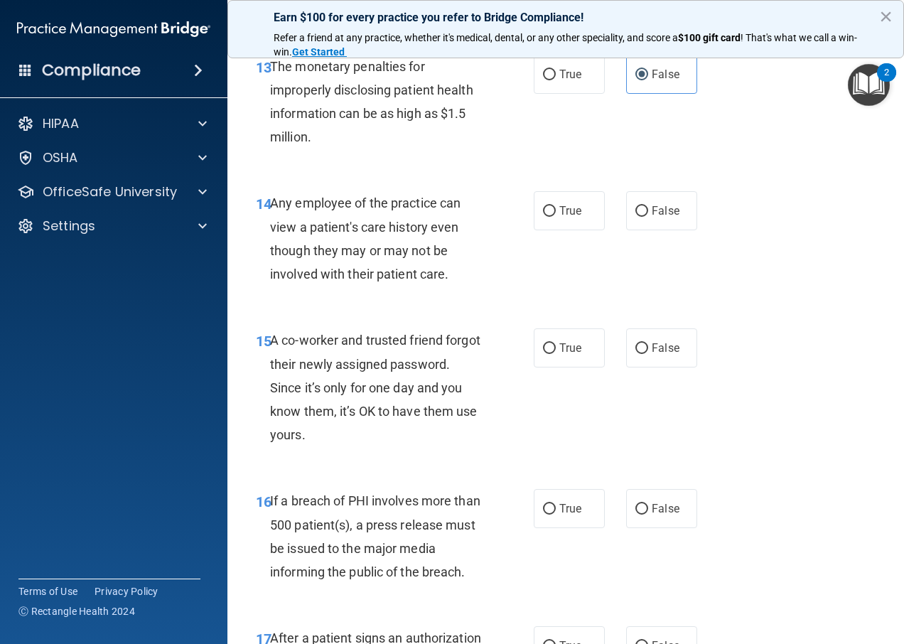
scroll to position [1777, 0]
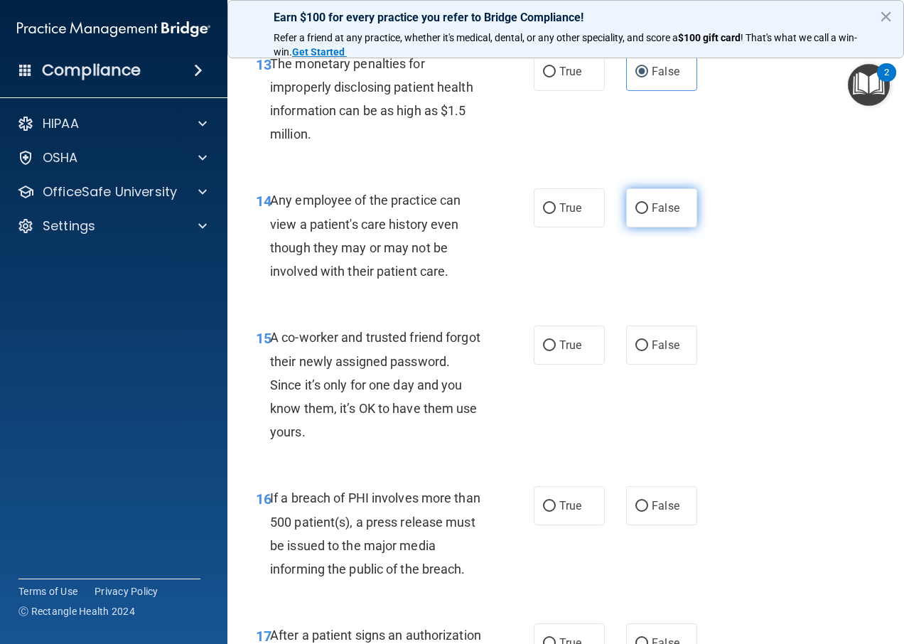
click at [628, 205] on label "False" at bounding box center [661, 207] width 71 height 39
click at [635, 205] on input "False" at bounding box center [641, 208] width 13 height 11
radio input "true"
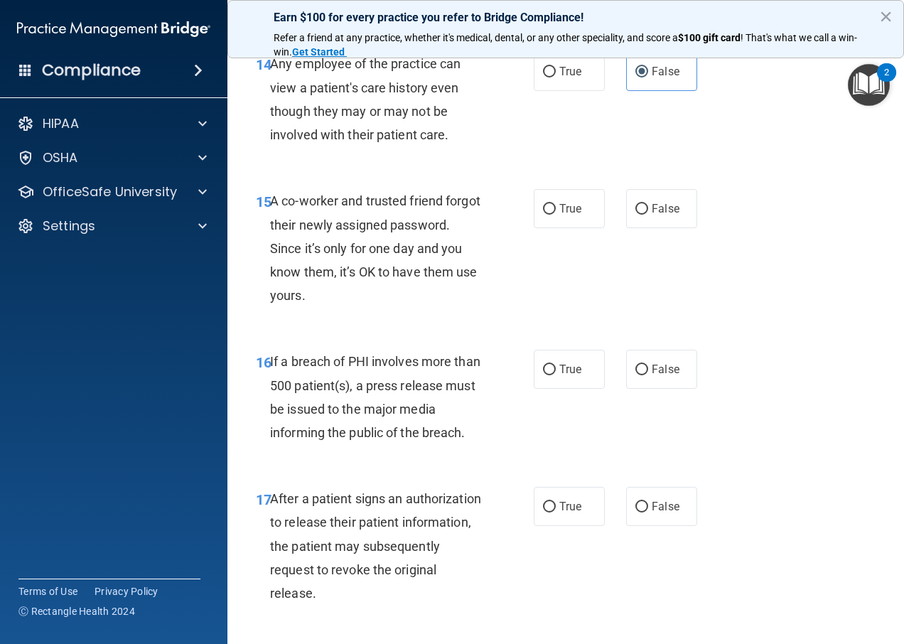
scroll to position [1919, 0]
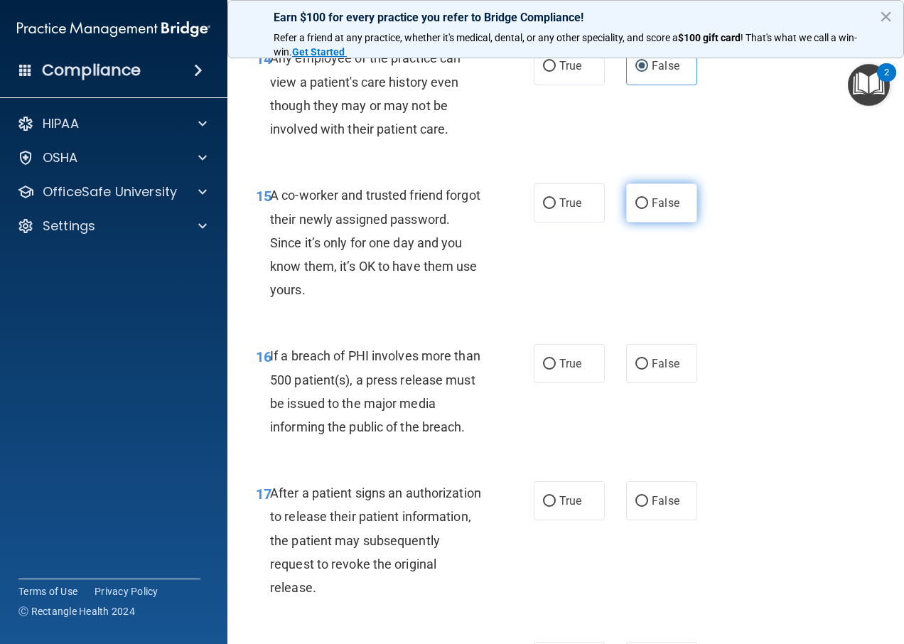
click at [634, 210] on label "False" at bounding box center [661, 202] width 71 height 39
click at [635, 209] on input "False" at bounding box center [641, 203] width 13 height 11
radio input "true"
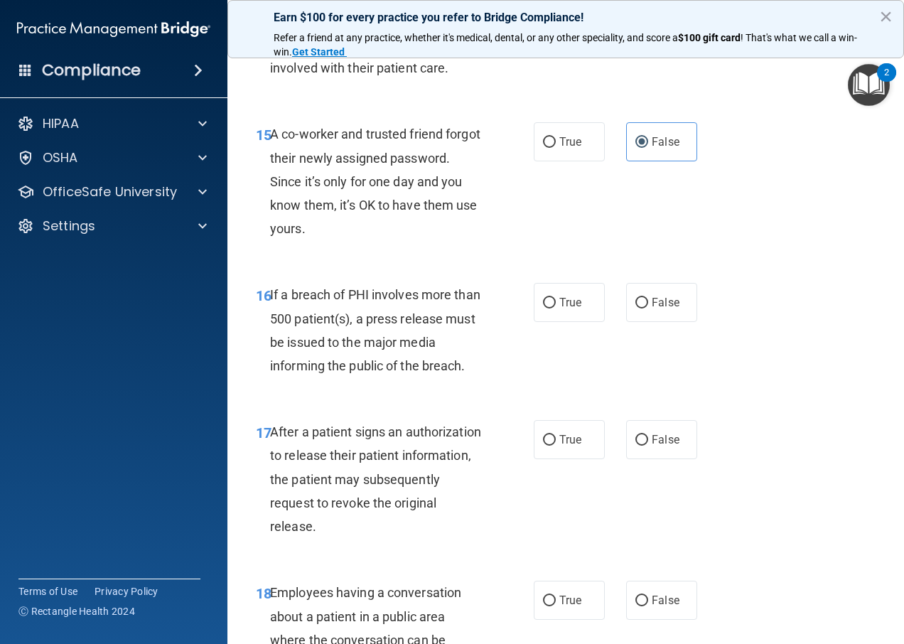
scroll to position [2132, 0]
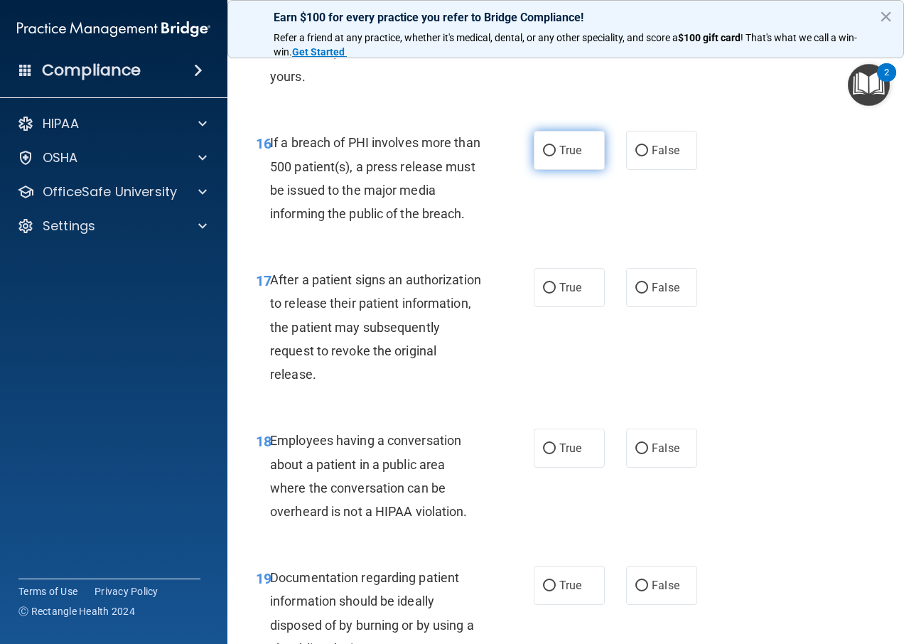
click at [544, 151] on input "True" at bounding box center [549, 151] width 13 height 11
radio input "true"
click at [534, 289] on label "True" at bounding box center [569, 287] width 71 height 39
click at [543, 289] on input "True" at bounding box center [549, 288] width 13 height 11
radio input "true"
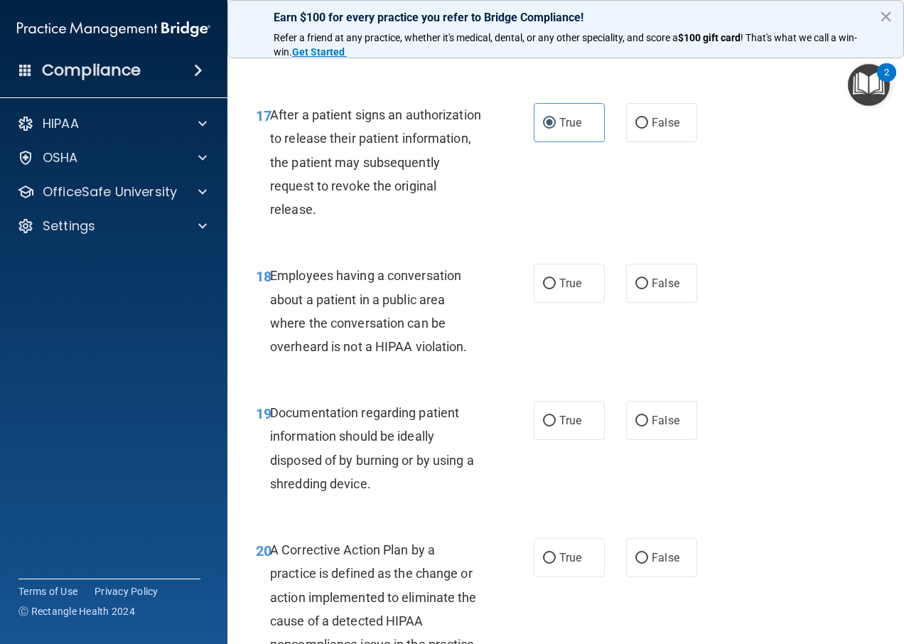
scroll to position [2345, 0]
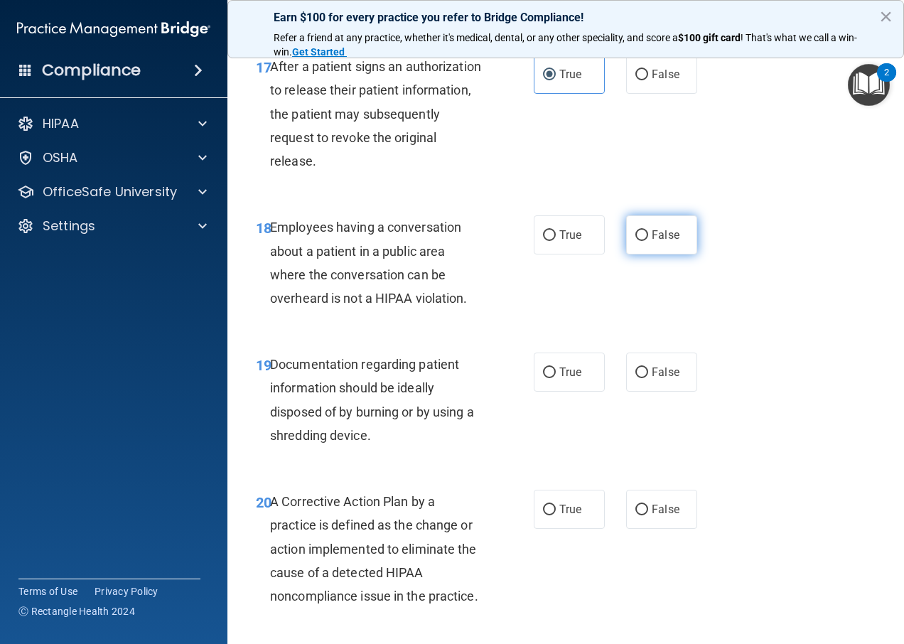
click at [640, 228] on label "False" at bounding box center [661, 234] width 71 height 39
click at [640, 230] on input "False" at bounding box center [641, 235] width 13 height 11
radio input "true"
click at [564, 375] on span "True" at bounding box center [570, 372] width 22 height 14
drag, startPoint x: 564, startPoint y: 375, endPoint x: 556, endPoint y: 375, distance: 7.8
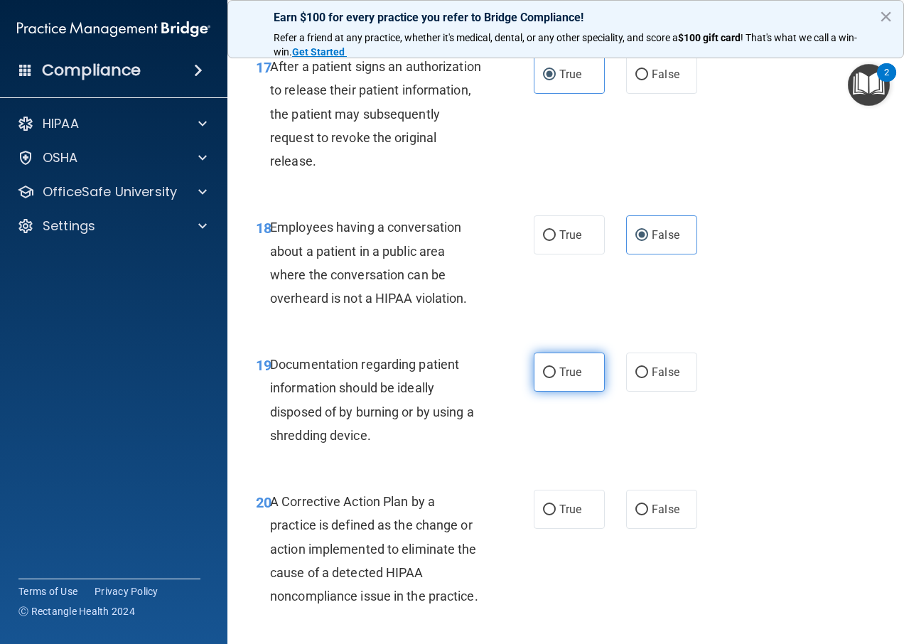
click at [559, 375] on span "True" at bounding box center [570, 372] width 22 height 14
click at [556, 375] on input "True" at bounding box center [549, 372] width 13 height 11
radio input "true"
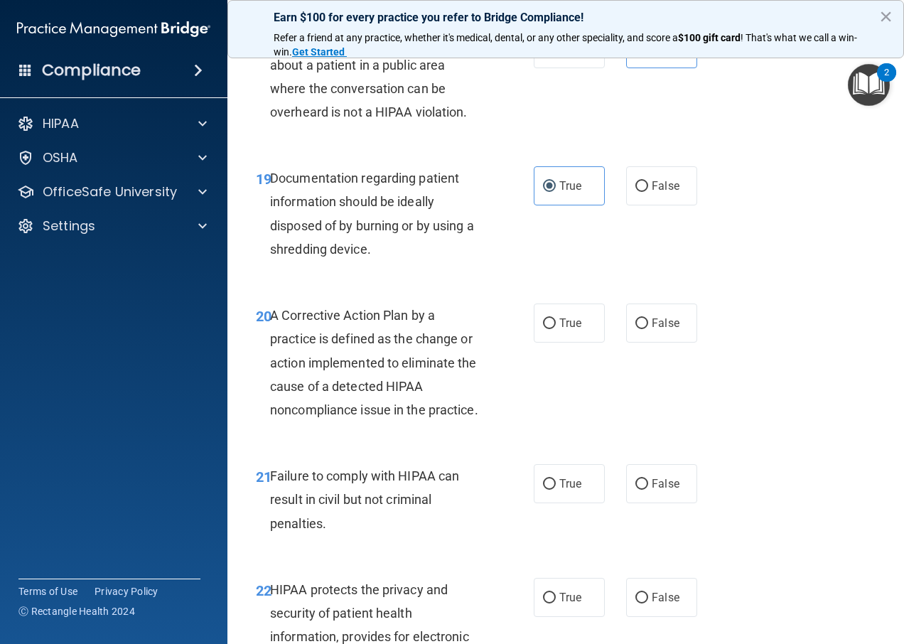
scroll to position [2565, 0]
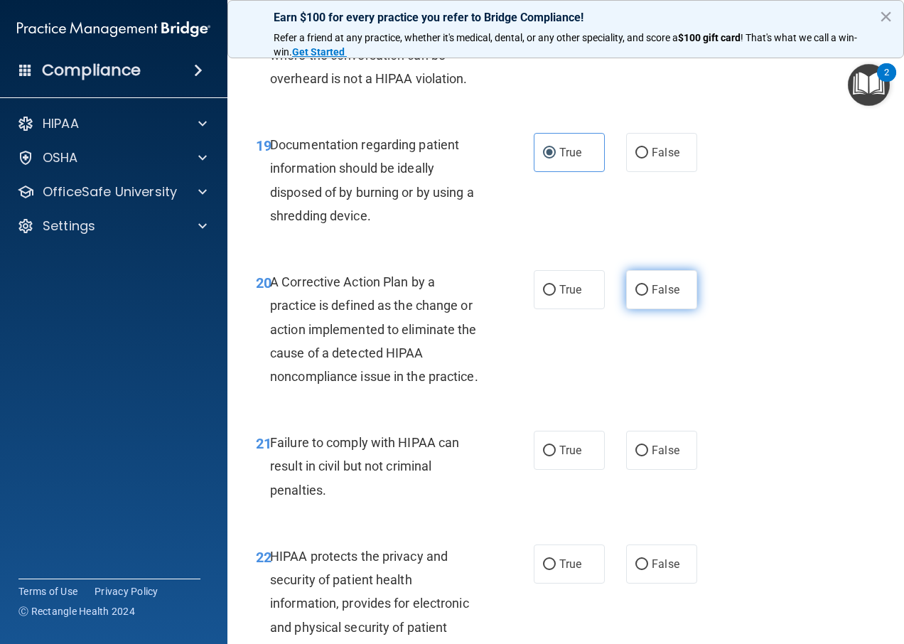
click at [635, 289] on input "False" at bounding box center [641, 290] width 13 height 11
radio input "true"
click at [548, 456] on input "True" at bounding box center [549, 451] width 13 height 11
radio input "true"
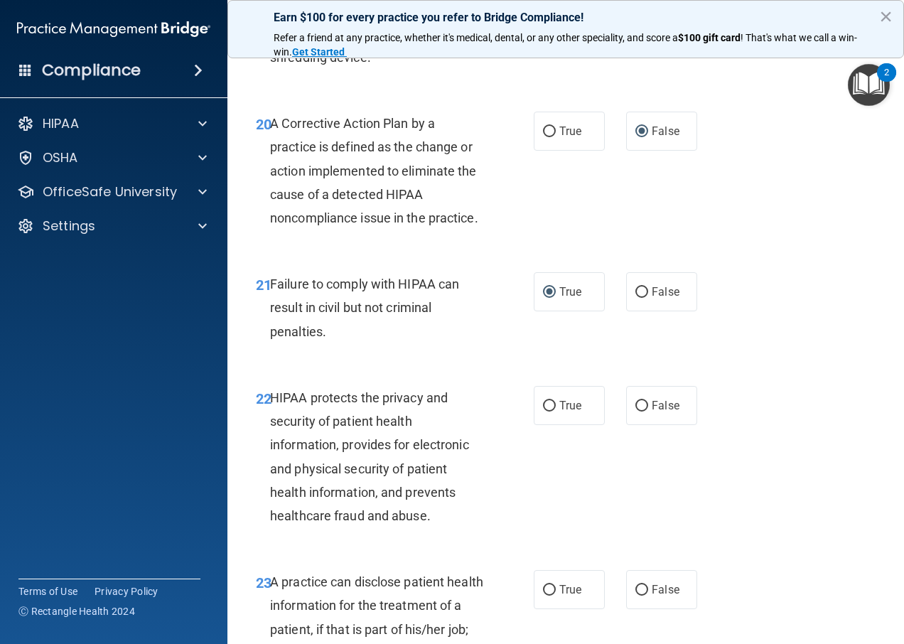
scroll to position [2778, 0]
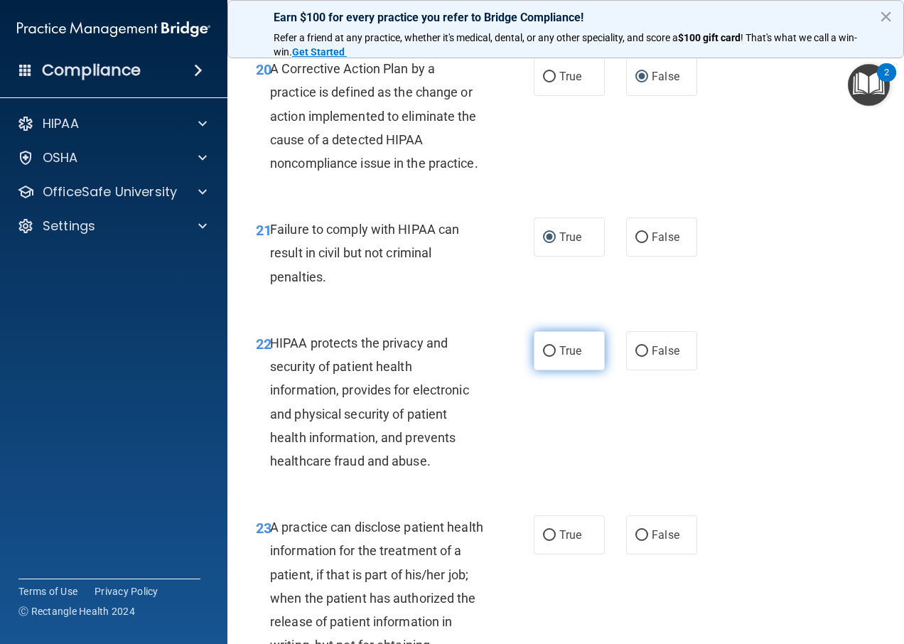
click at [543, 357] on input "True" at bounding box center [549, 351] width 13 height 11
radio input "true"
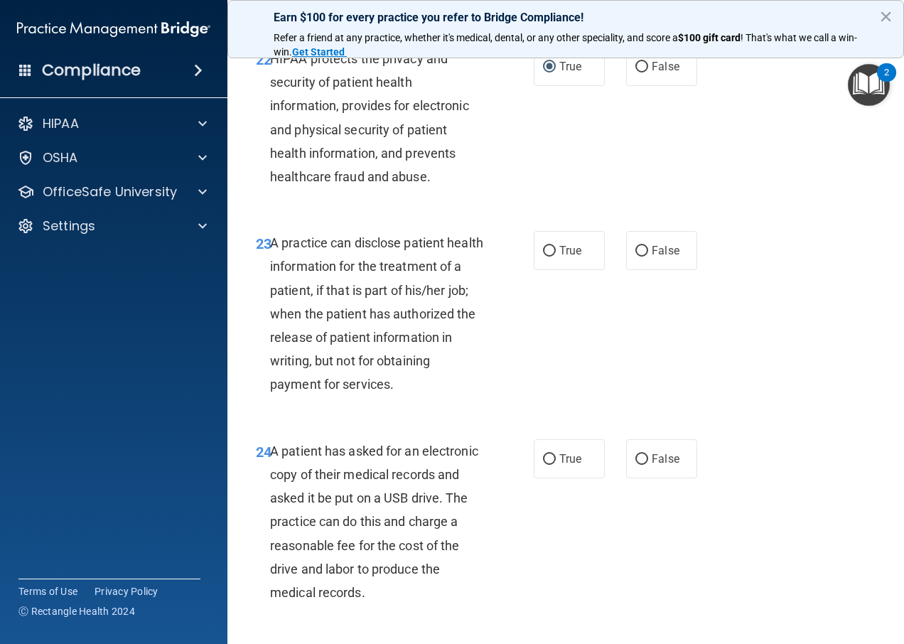
scroll to position [2991, 0]
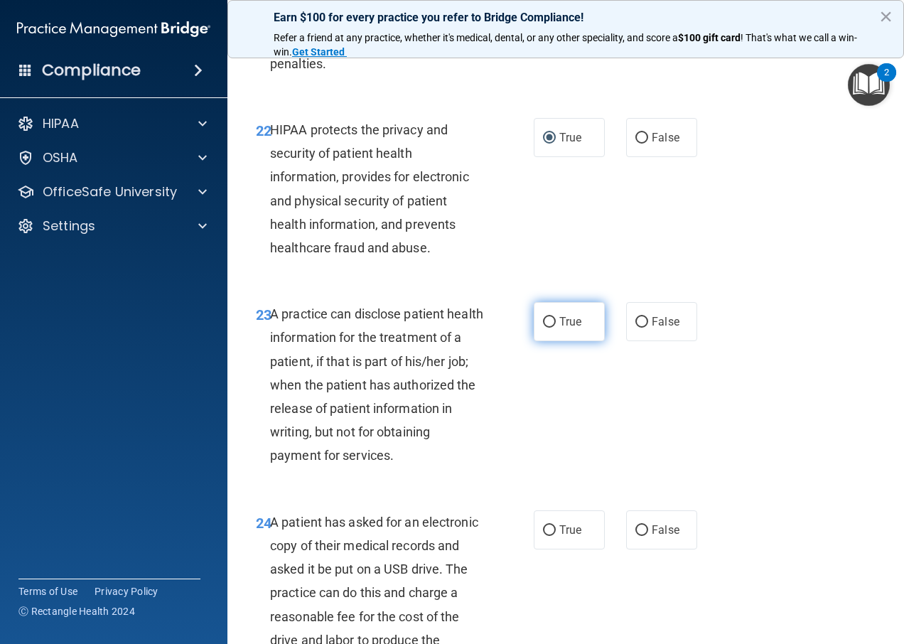
click at [547, 341] on label "True" at bounding box center [569, 321] width 71 height 39
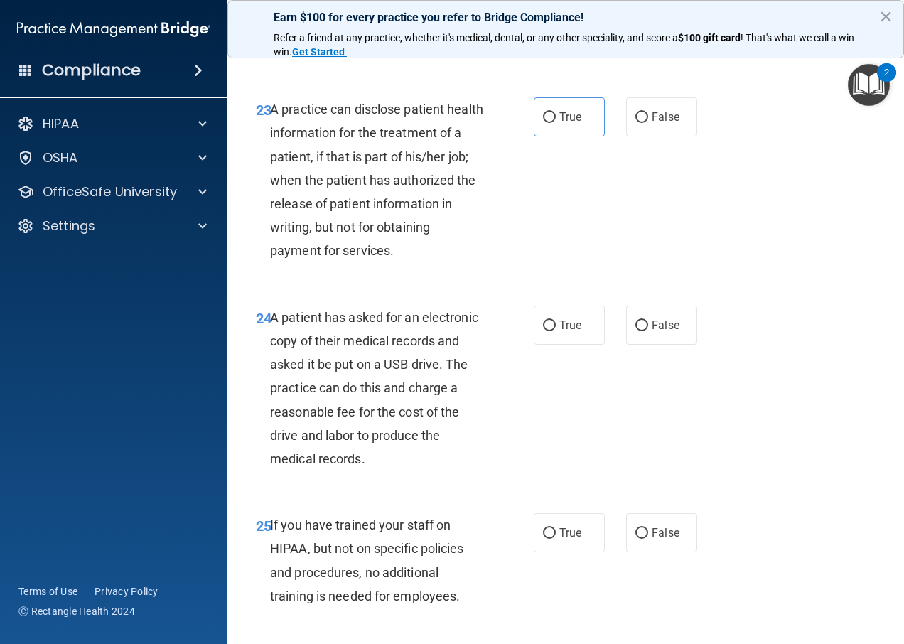
scroll to position [3205, 0]
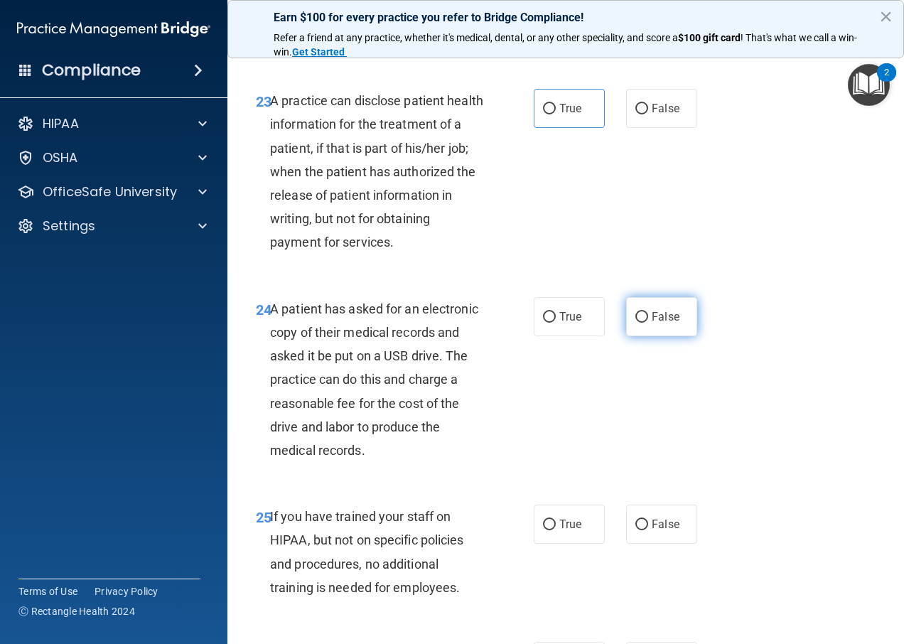
click at [626, 336] on label "False" at bounding box center [661, 316] width 71 height 39
click at [635, 323] on input "False" at bounding box center [641, 317] width 13 height 11
radio input "true"
click at [635, 323] on input "False" at bounding box center [641, 317] width 13 height 11
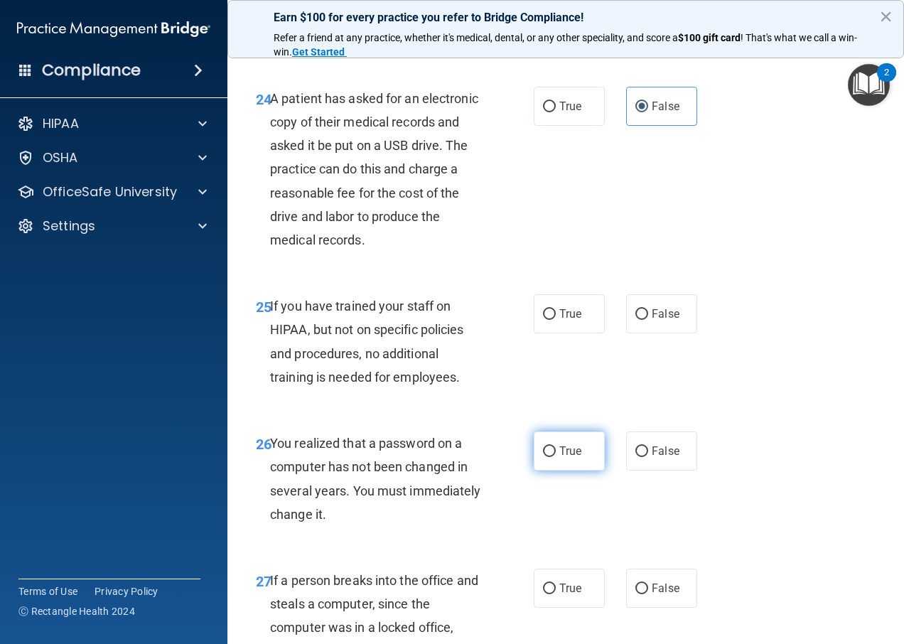
scroll to position [3418, 0]
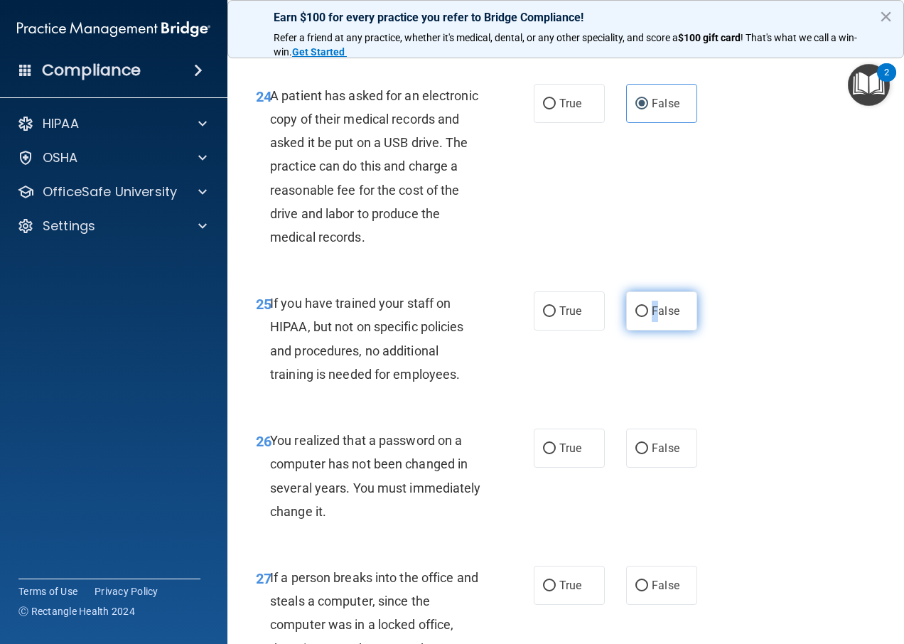
click at [649, 330] on label "False" at bounding box center [661, 310] width 71 height 39
drag, startPoint x: 649, startPoint y: 333, endPoint x: 637, endPoint y: 335, distance: 11.7
click at [637, 317] on input "False" at bounding box center [641, 311] width 13 height 11
radio input "true"
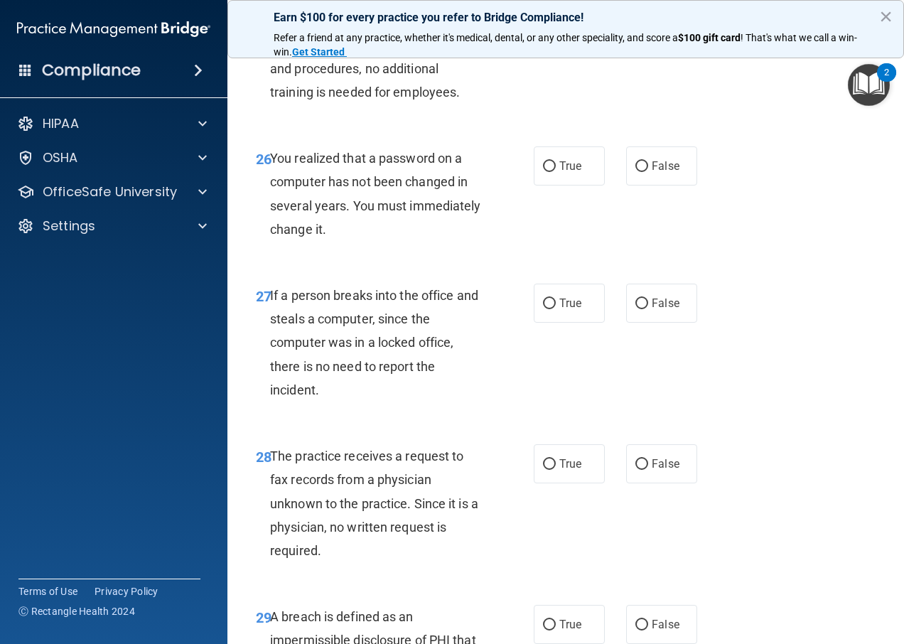
scroll to position [3702, 0]
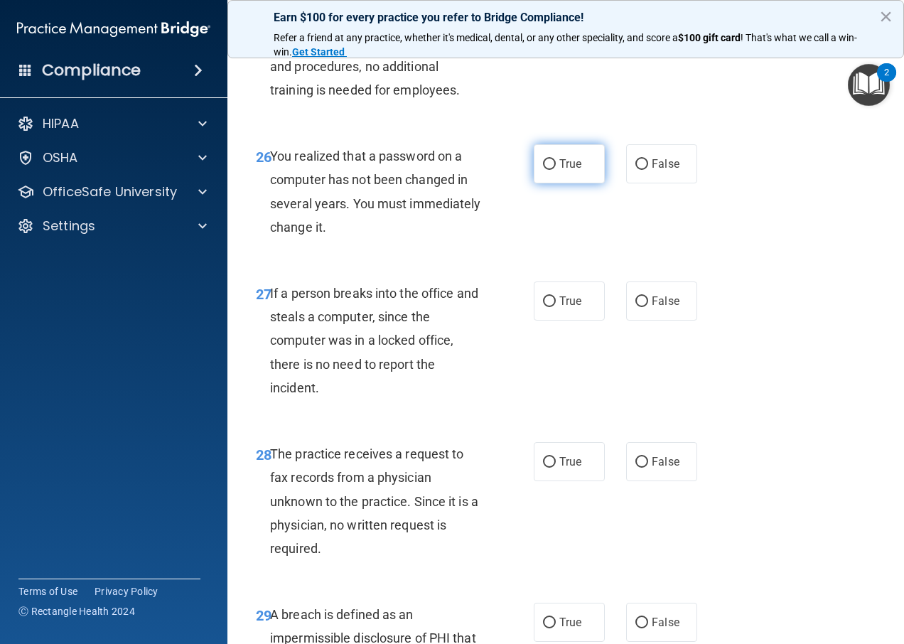
click at [543, 170] on input "True" at bounding box center [549, 164] width 13 height 11
radio input "true"
click at [652, 308] on span "False" at bounding box center [666, 301] width 28 height 14
click at [647, 307] on input "False" at bounding box center [641, 301] width 13 height 11
radio input "true"
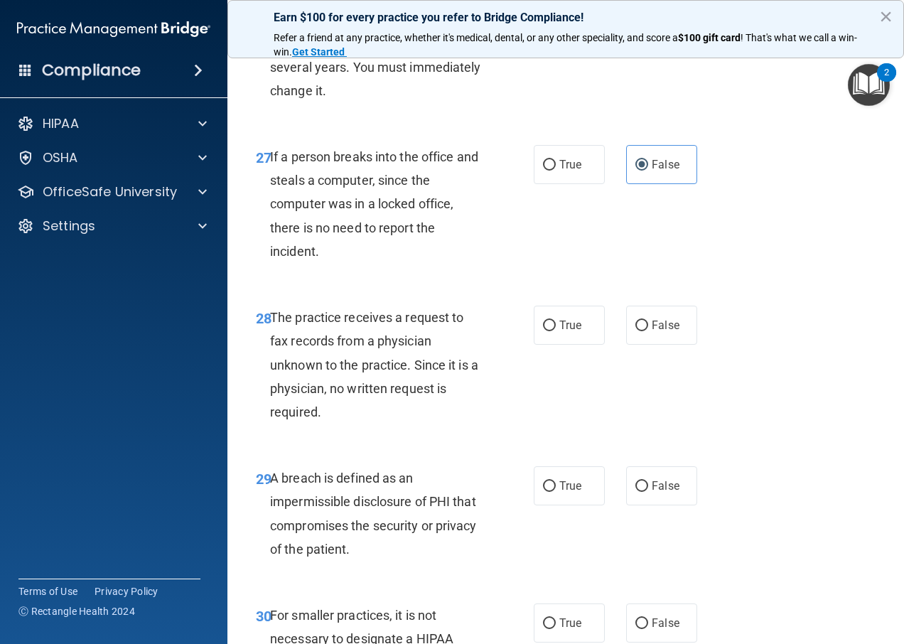
scroll to position [3844, 0]
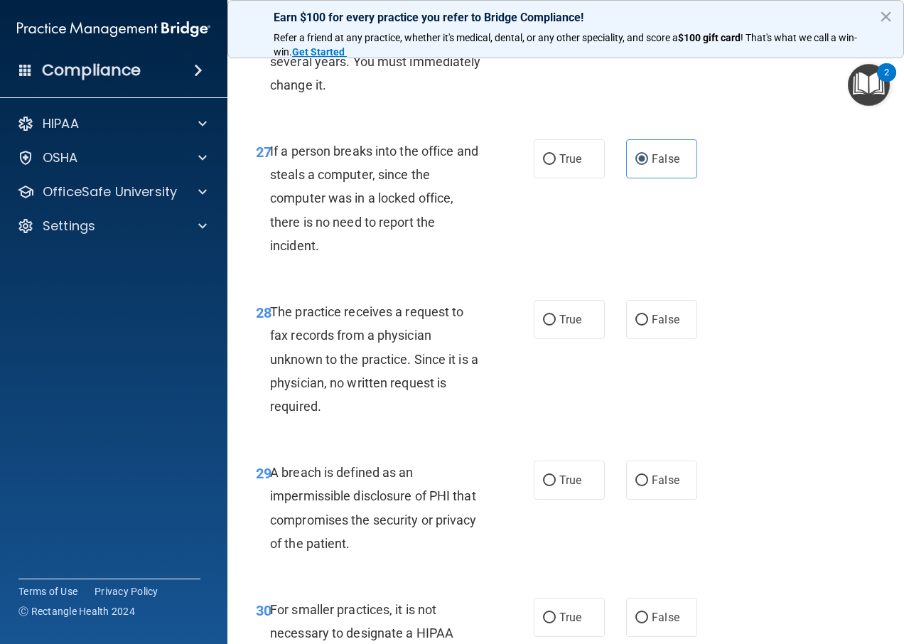
drag, startPoint x: 591, startPoint y: 424, endPoint x: 502, endPoint y: 381, distance: 98.5
click at [502, 381] on div "28 The practice receives a request to fax records from a physician unknown to t…" at bounding box center [395, 362] width 321 height 125
drag, startPoint x: 623, startPoint y: 330, endPoint x: 638, endPoint y: 340, distance: 18.2
click at [638, 339] on label "False" at bounding box center [661, 319] width 71 height 39
click at [640, 326] on input "False" at bounding box center [641, 320] width 13 height 11
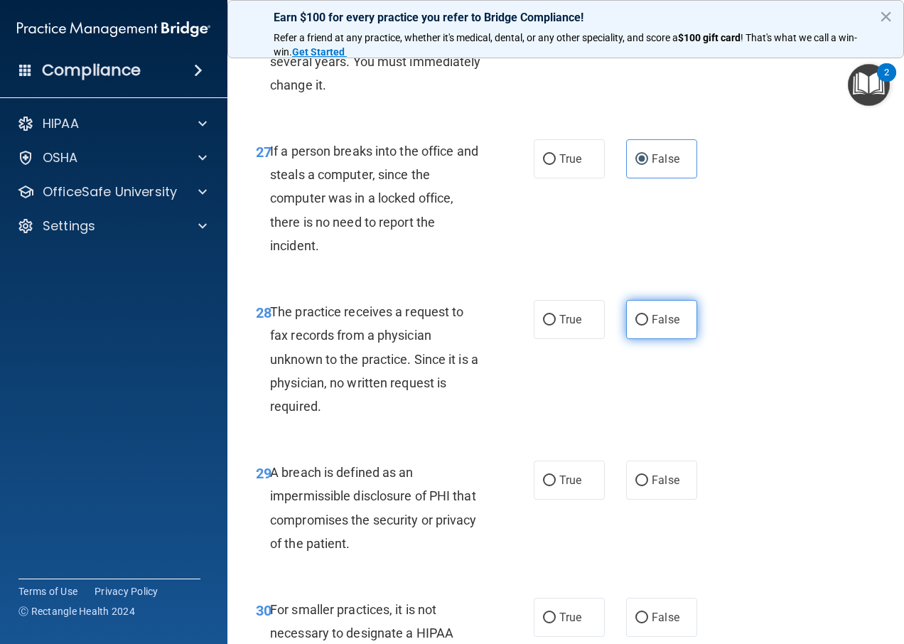
radio input "true"
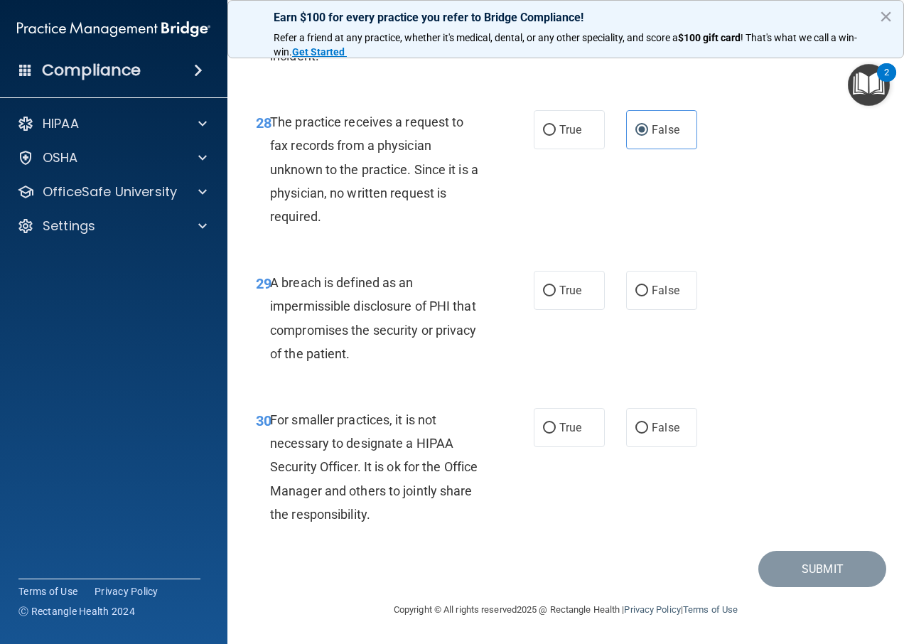
scroll to position [4057, 0]
click at [543, 289] on input "True" at bounding box center [549, 291] width 13 height 11
radio input "true"
click at [631, 421] on label "False" at bounding box center [661, 427] width 71 height 39
click at [635, 423] on input "False" at bounding box center [641, 428] width 13 height 11
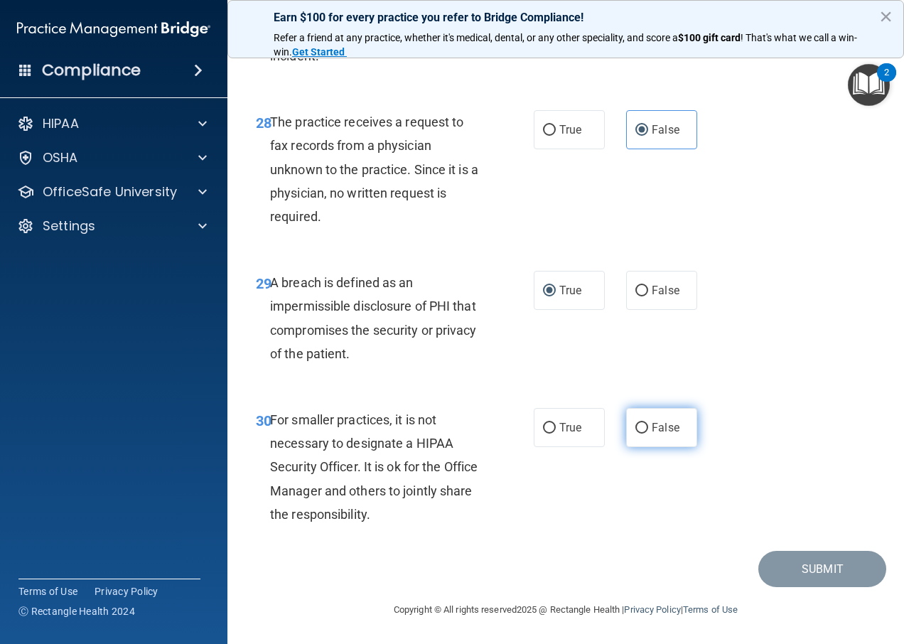
radio input "true"
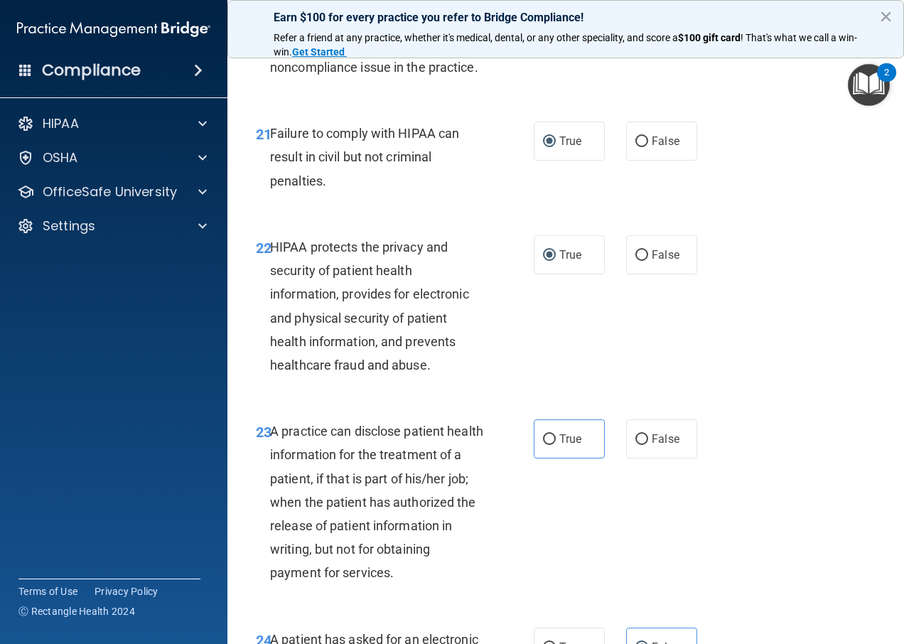
scroll to position [2849, 0]
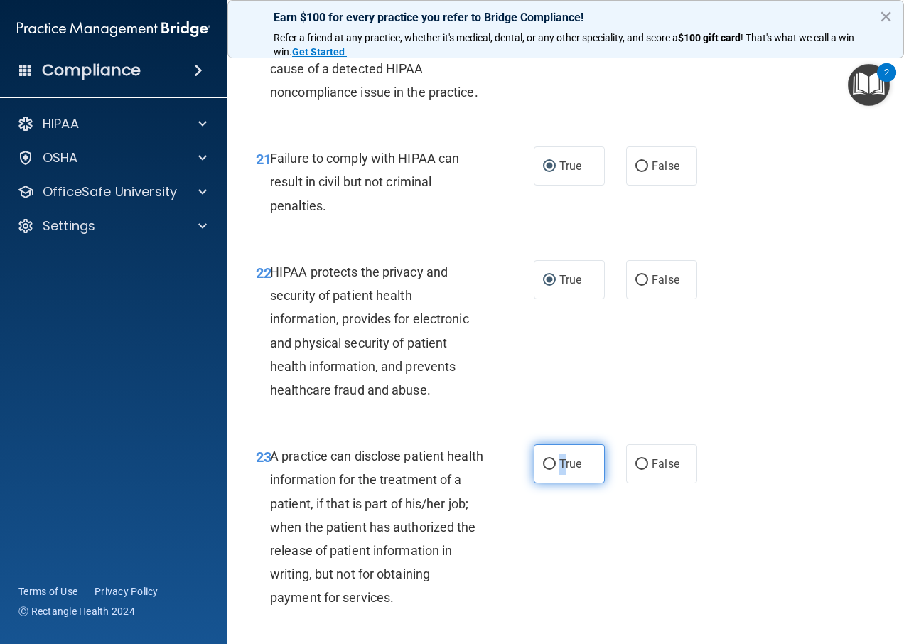
click at [552, 483] on label "True" at bounding box center [569, 463] width 71 height 39
drag, startPoint x: 552, startPoint y: 485, endPoint x: 544, endPoint y: 487, distance: 7.2
click at [544, 470] on input "True" at bounding box center [549, 464] width 13 height 11
radio input "true"
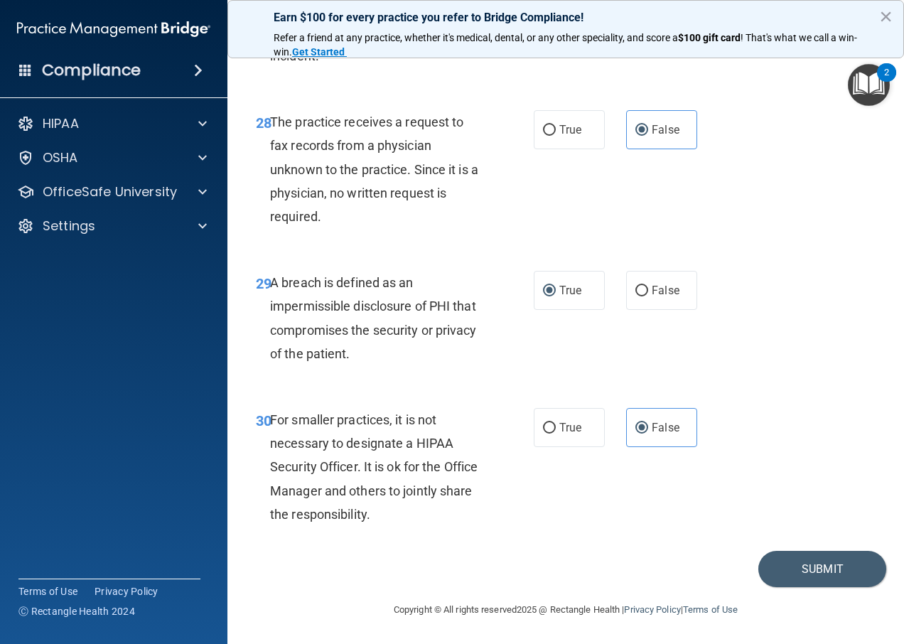
scroll to position [4057, 0]
click at [814, 571] on button "Submit" at bounding box center [822, 569] width 128 height 36
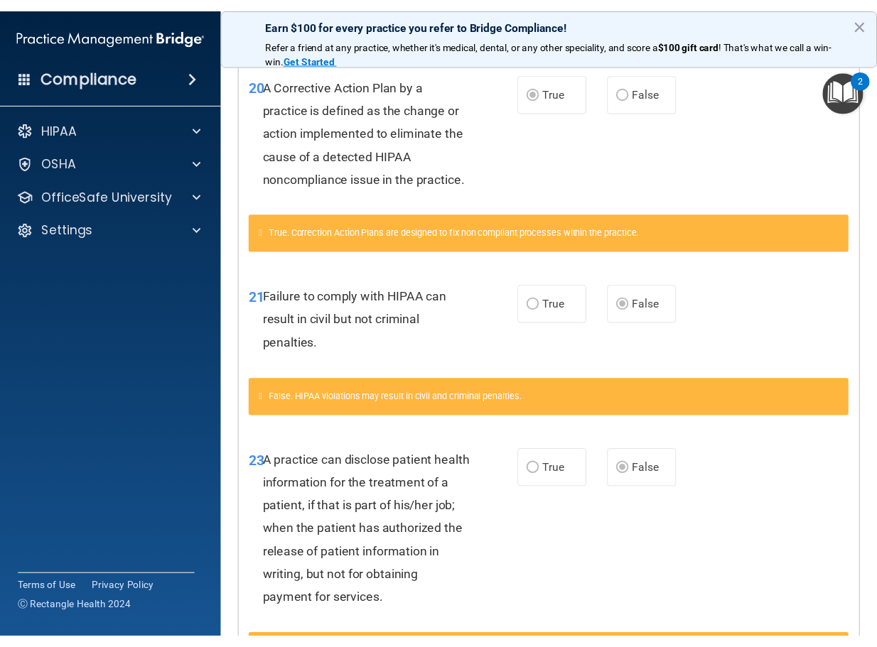
scroll to position [898, 0]
